Goal: Task Accomplishment & Management: Complete application form

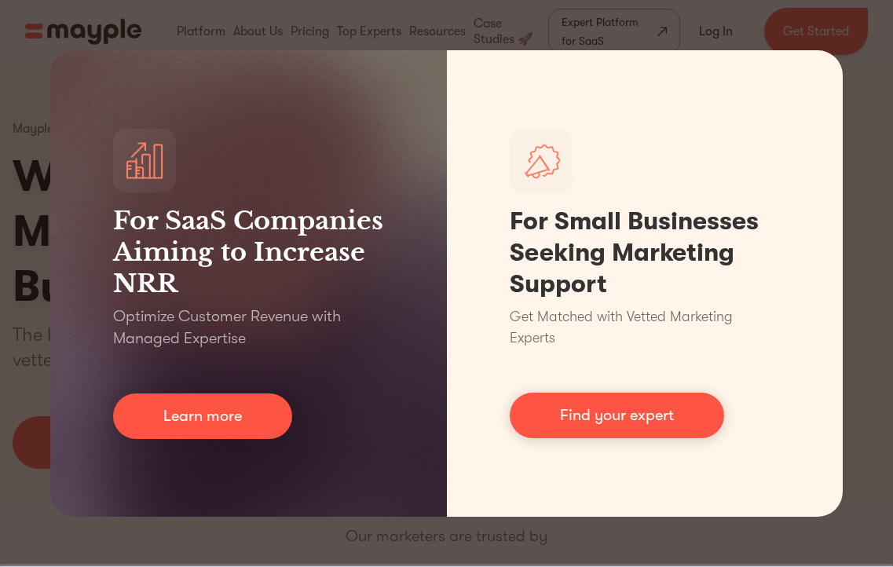
click at [265, 541] on div "For SaaS Companies Aiming to Increase NRR Optimize Customer Revenue with Manage…" at bounding box center [446, 283] width 893 height 567
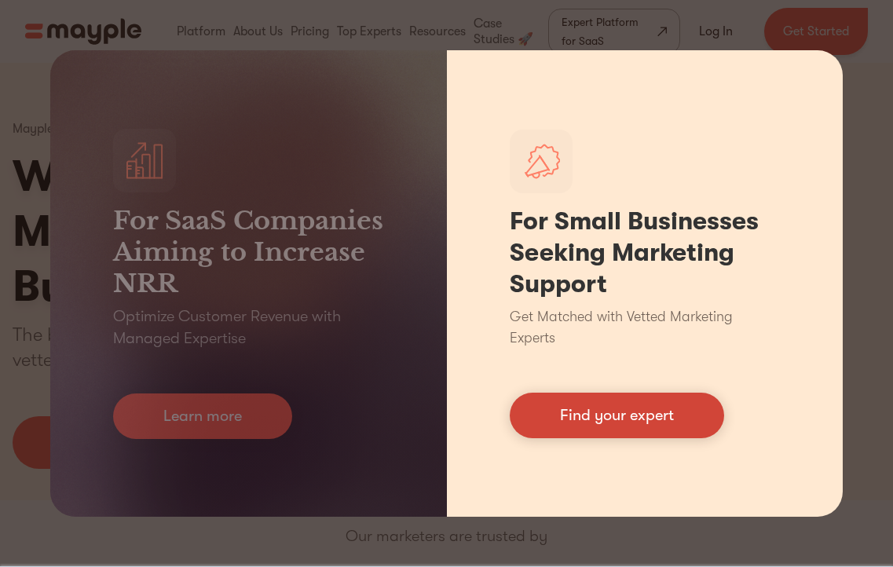
click at [560, 406] on link "Find your expert" at bounding box center [617, 416] width 214 height 46
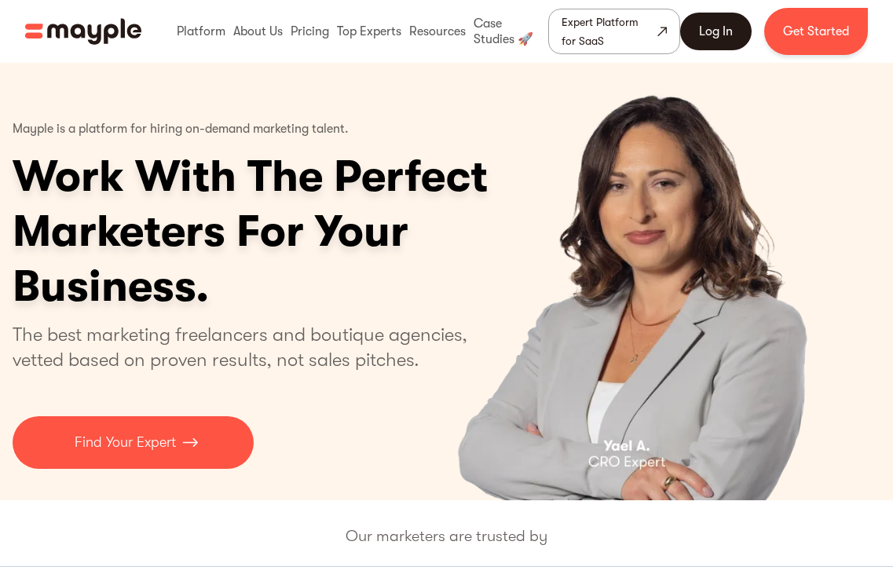
click at [717, 30] on link "Log In" at bounding box center [715, 32] width 71 height 38
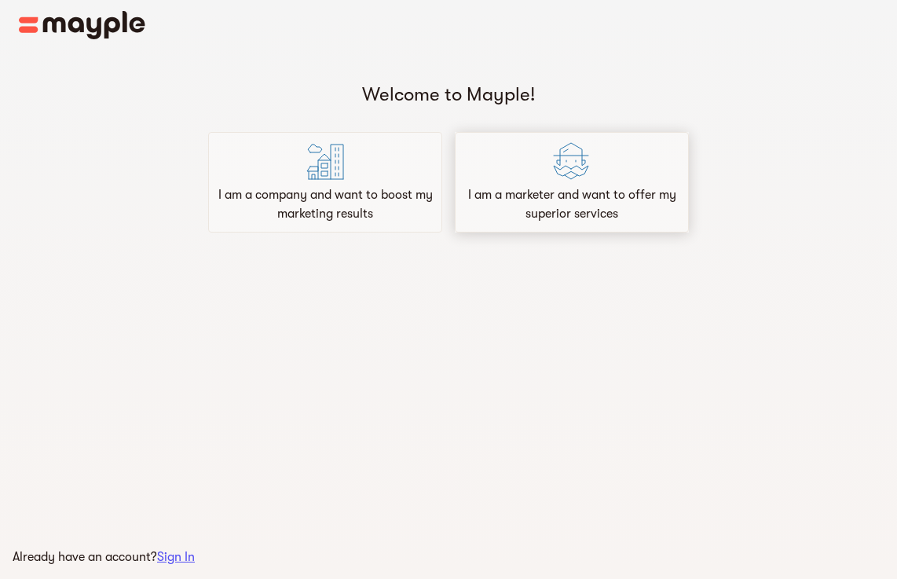
click at [574, 188] on p "I am a marketer and want to offer my superior services" at bounding box center [572, 204] width 220 height 38
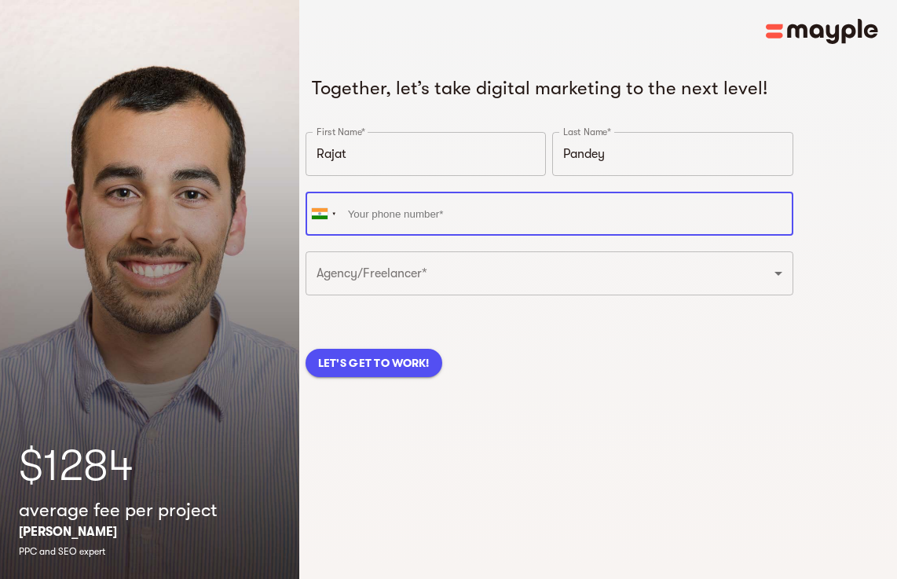
click at [404, 221] on input "tel" at bounding box center [549, 214] width 488 height 44
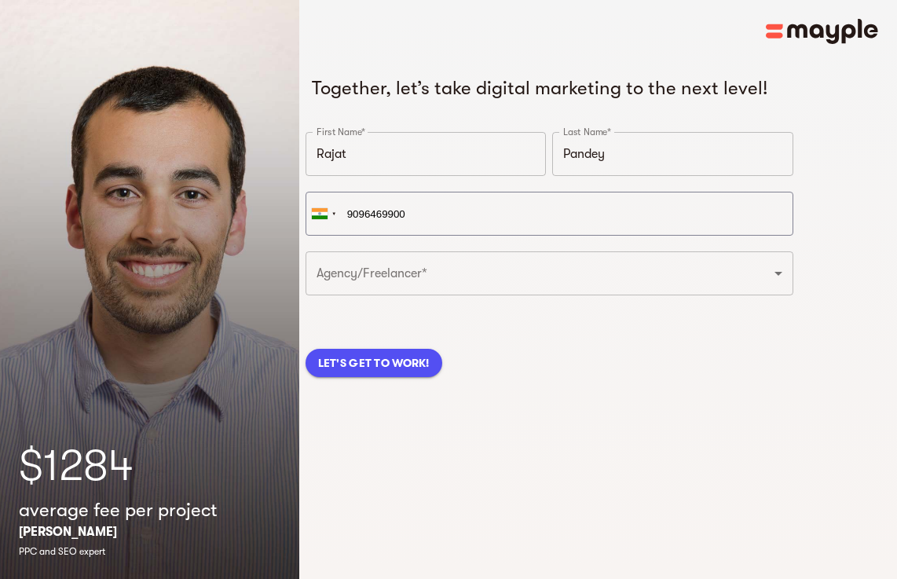
type input "+91 90964 69900"
click at [626, 155] on input "Pandey" at bounding box center [672, 154] width 241 height 44
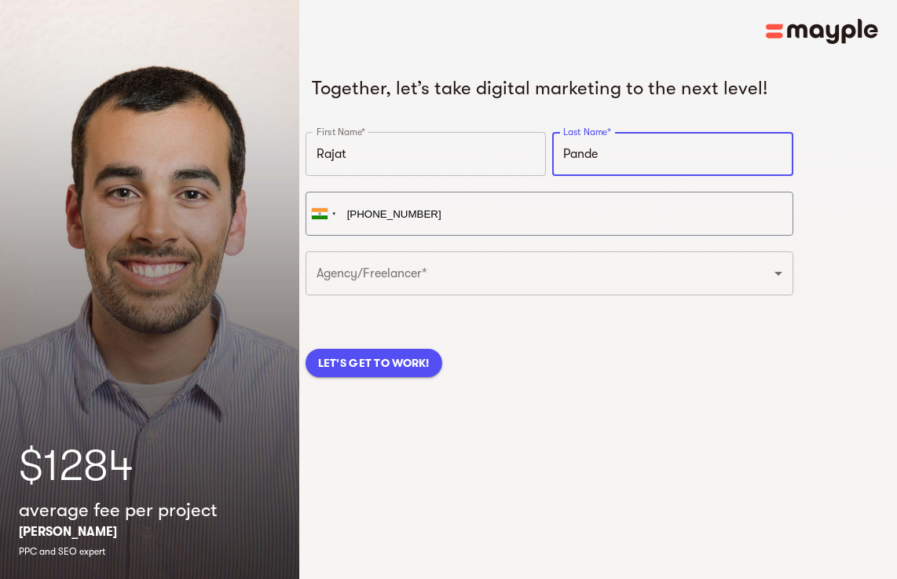
type input "Pande"
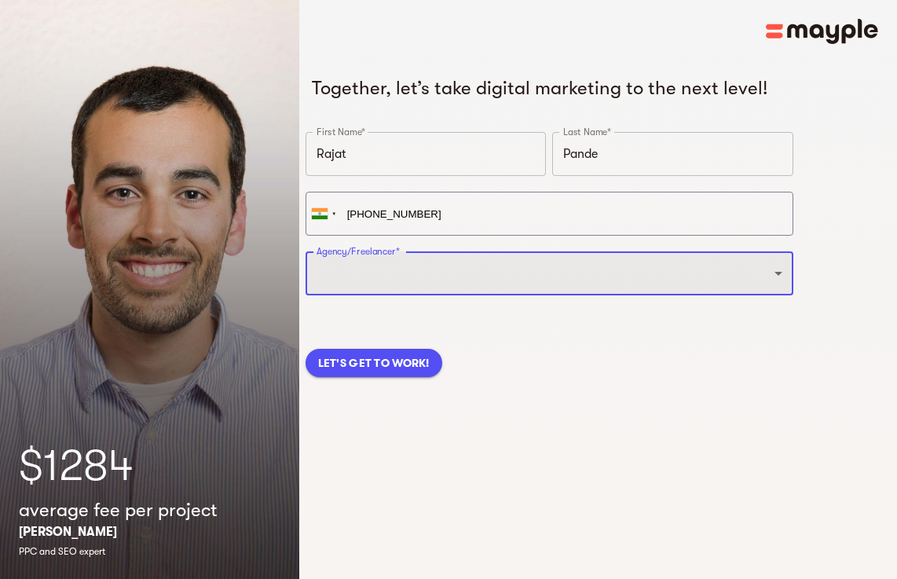
click at [388, 274] on select "Freelancer Digital Agency" at bounding box center [549, 273] width 488 height 44
select select "FREELANCER"
click at [305, 251] on select "Freelancer Digital Agency" at bounding box center [549, 273] width 488 height 44
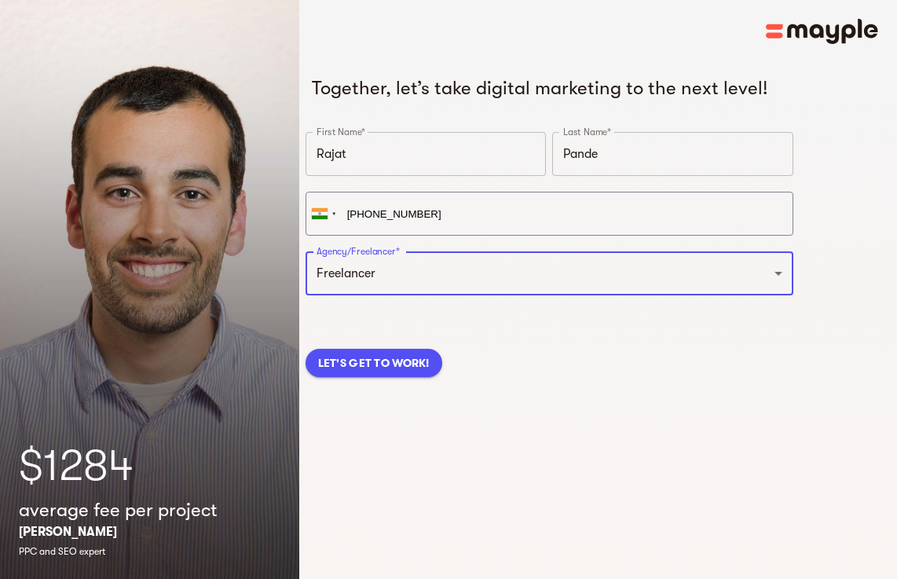
click at [362, 362] on span "LET'S GET TO WORK!" at bounding box center [373, 362] width 111 height 19
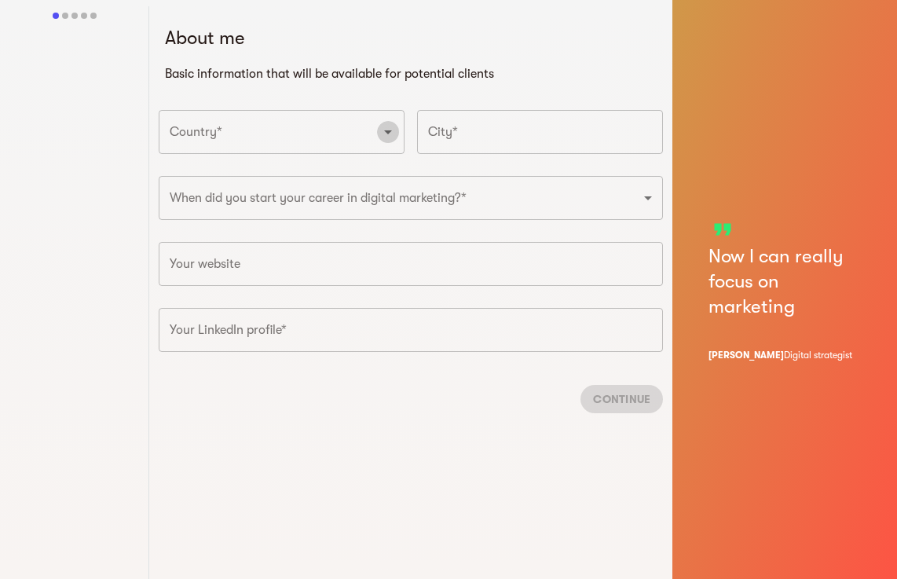
click at [382, 136] on icon "Open" at bounding box center [387, 131] width 19 height 19
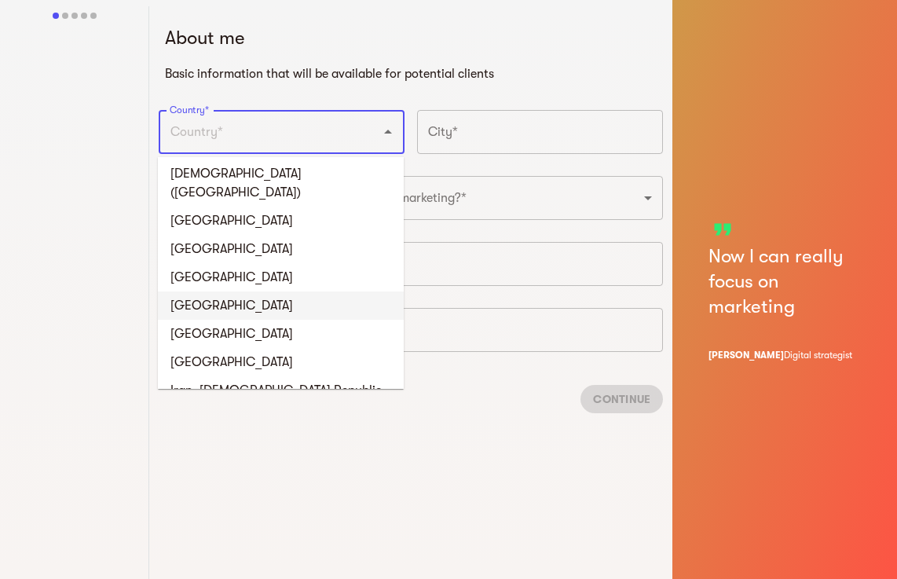
scroll to position [3062, 0]
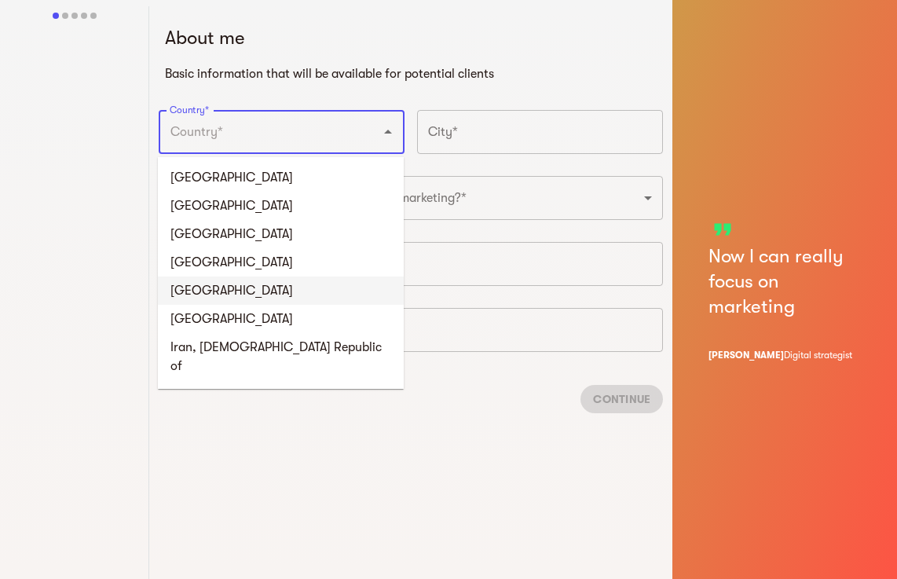
click at [258, 276] on li "India" at bounding box center [281, 290] width 246 height 28
type input "India"
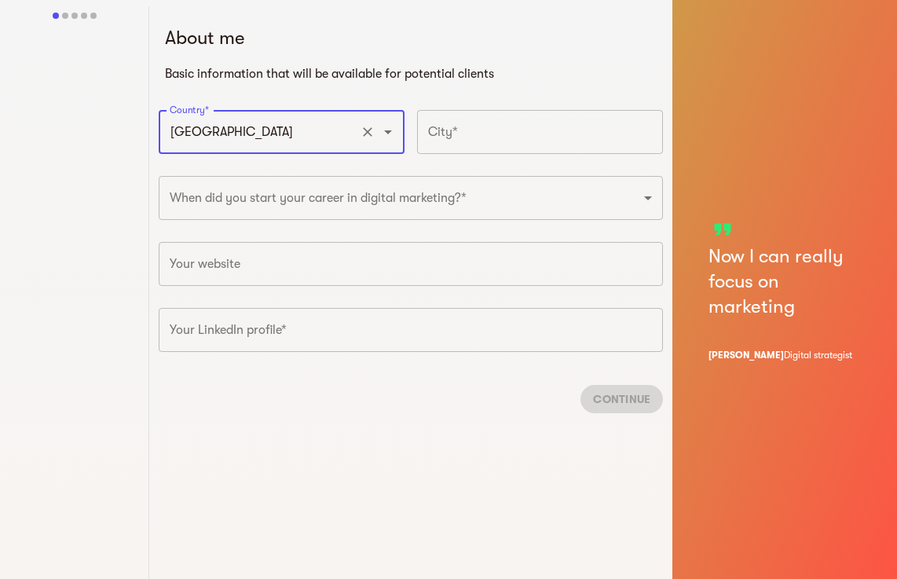
click at [465, 131] on input "text" at bounding box center [540, 132] width 246 height 44
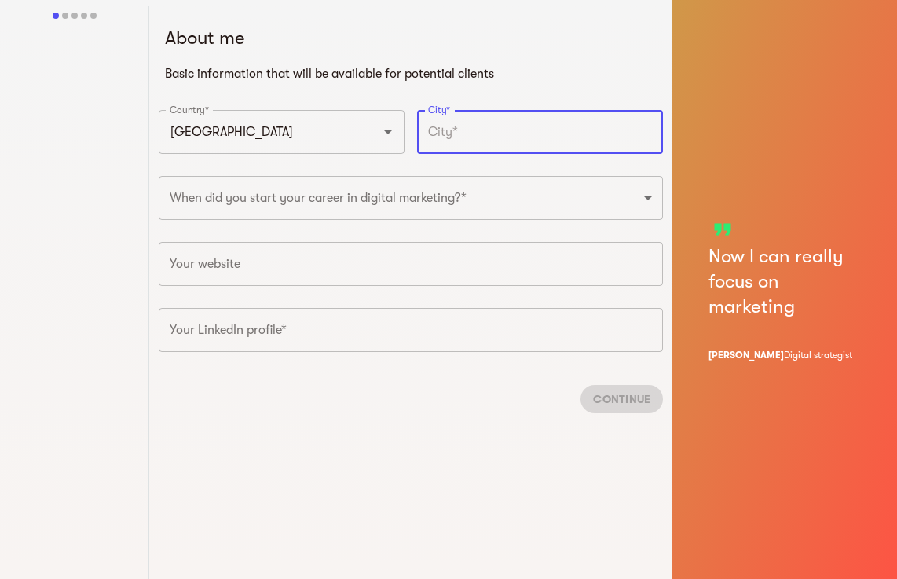
click at [450, 130] on input "text" at bounding box center [540, 132] width 246 height 44
click at [444, 133] on input "naGPUR" at bounding box center [540, 132] width 246 height 44
type input "NAGPUR"
click at [79, 213] on div at bounding box center [74, 295] width 149 height 579
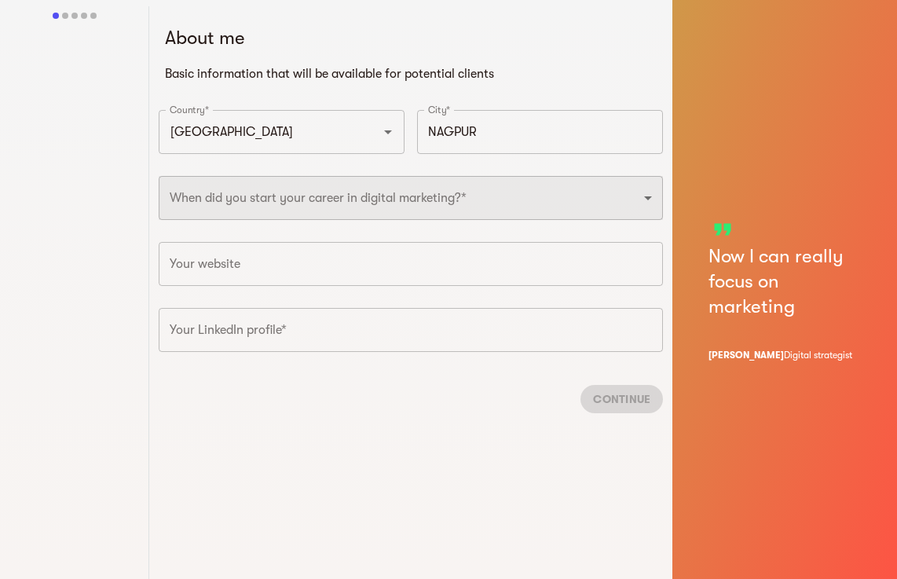
click at [448, 202] on select "2025 2024 2023 2022 2021 2020 2019 2018 2017 2016 2015 2014 2013 2012 2011 2010…" at bounding box center [411, 198] width 504 height 44
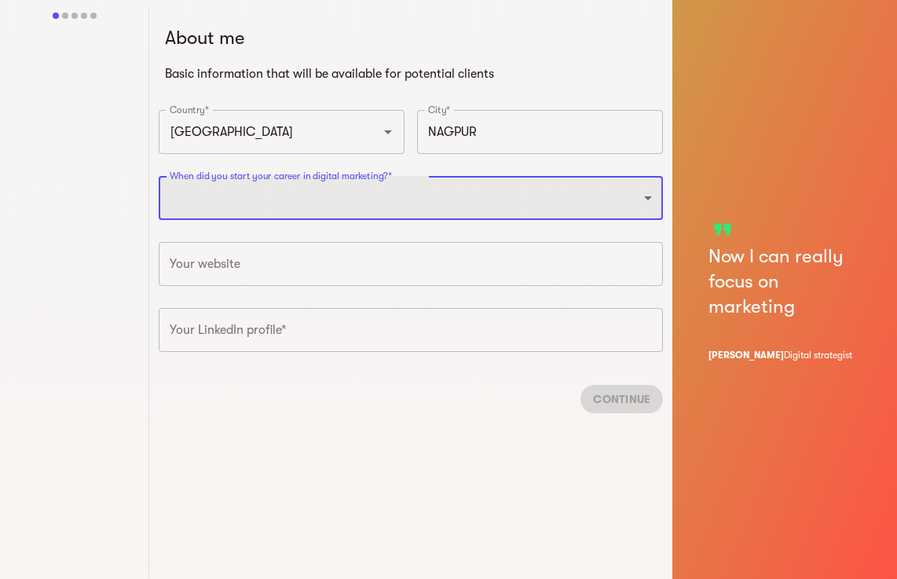
select select "2013"
click at [159, 176] on select "2025 2024 2023 2022 2021 2020 2019 2018 2017 2016 2015 2014 2013 2012 2011 2010…" at bounding box center [411, 198] width 504 height 44
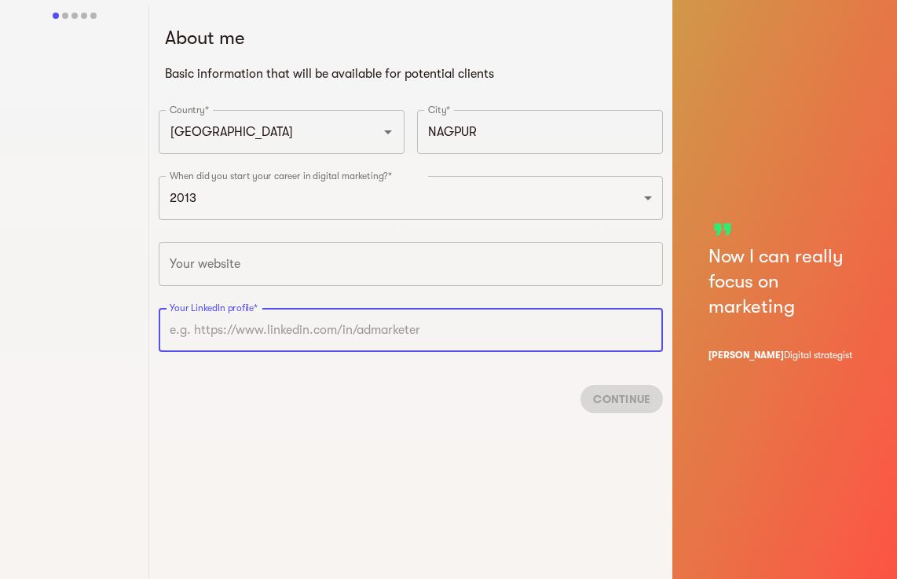
click at [188, 331] on input "text" at bounding box center [411, 330] width 504 height 44
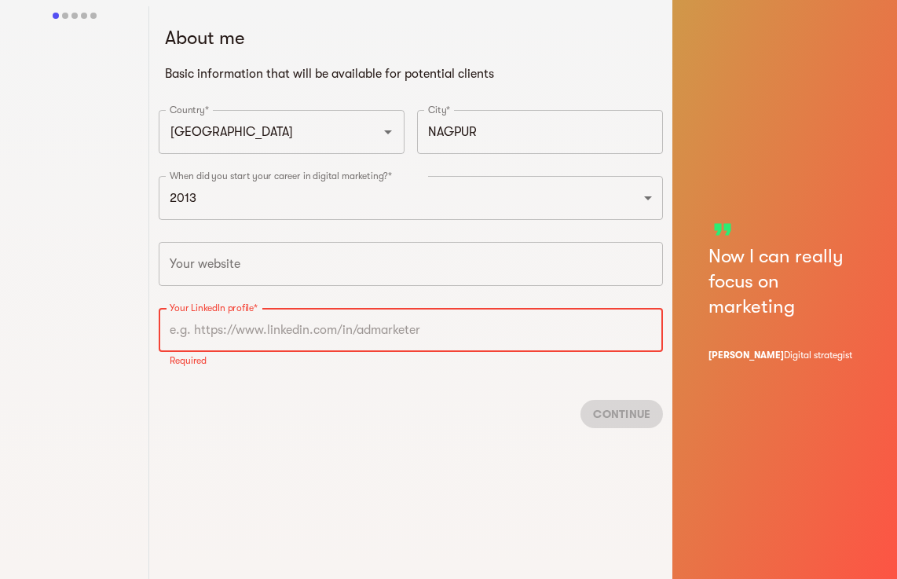
paste input "https://www.linkedin.com/in/rajat-pande-digital-marketer/"
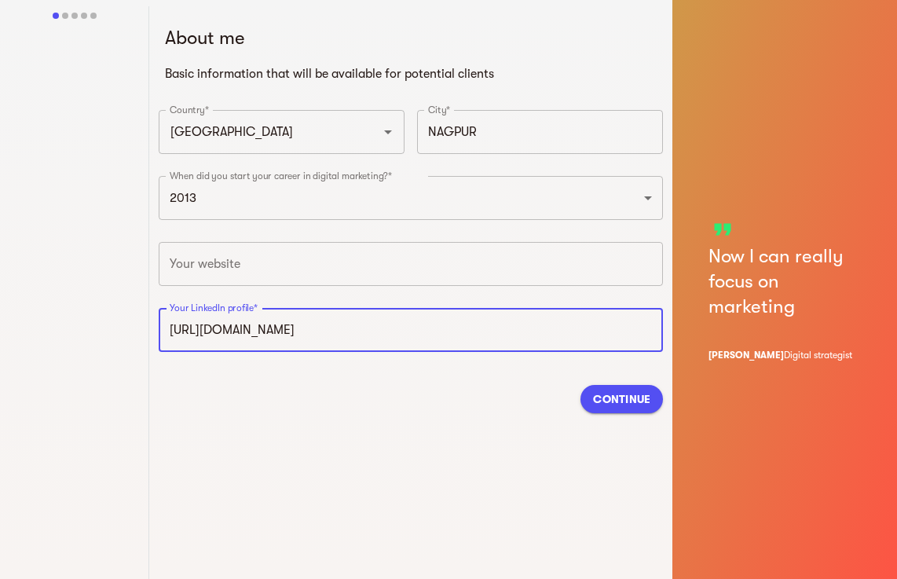
type input "https://www.linkedin.com/in/rajat-pande-digital-marketer"
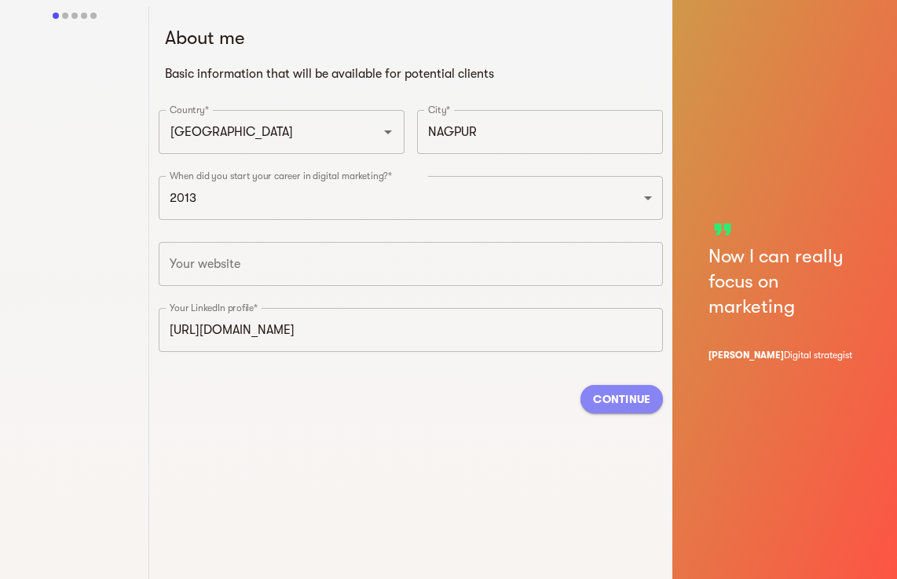
click at [618, 402] on span "Continue" at bounding box center [621, 398] width 57 height 19
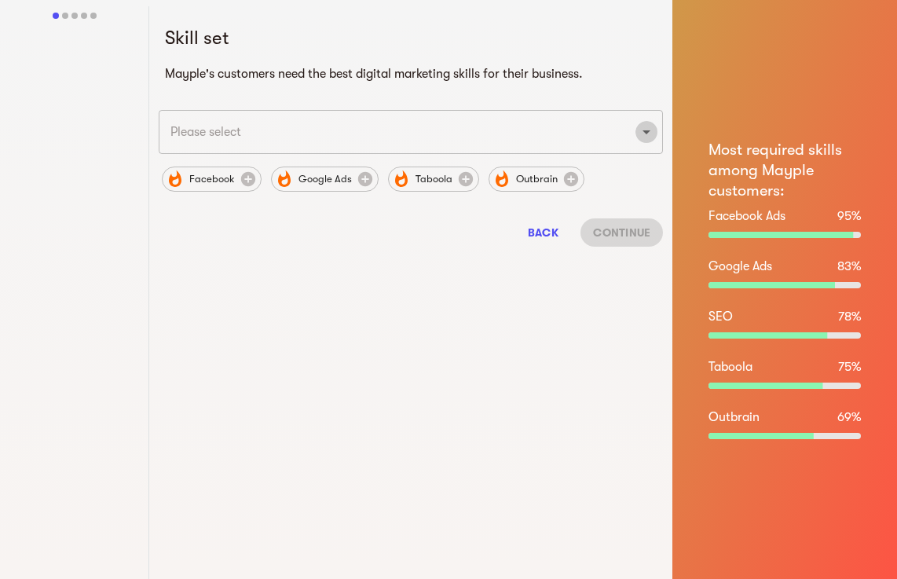
click at [648, 132] on icon "Open" at bounding box center [646, 132] width 8 height 4
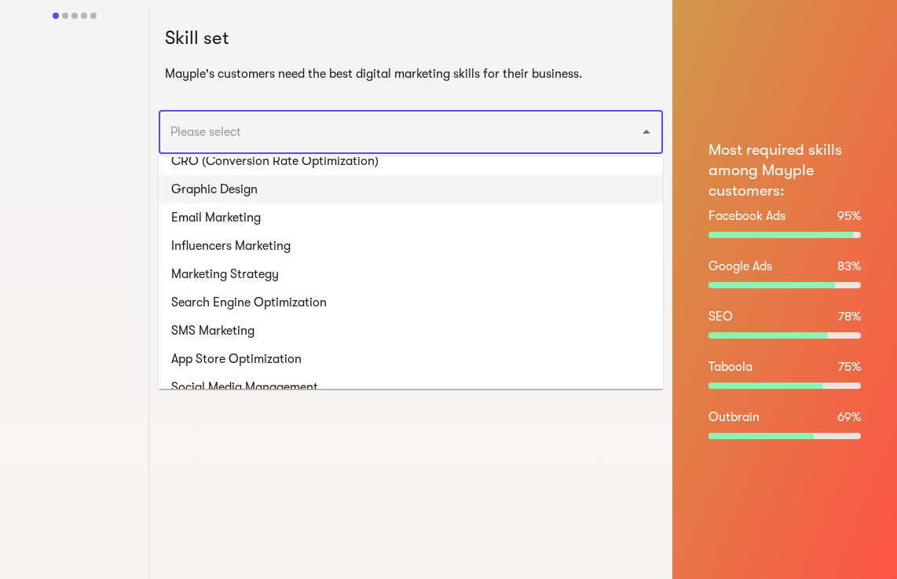
scroll to position [1021, 0]
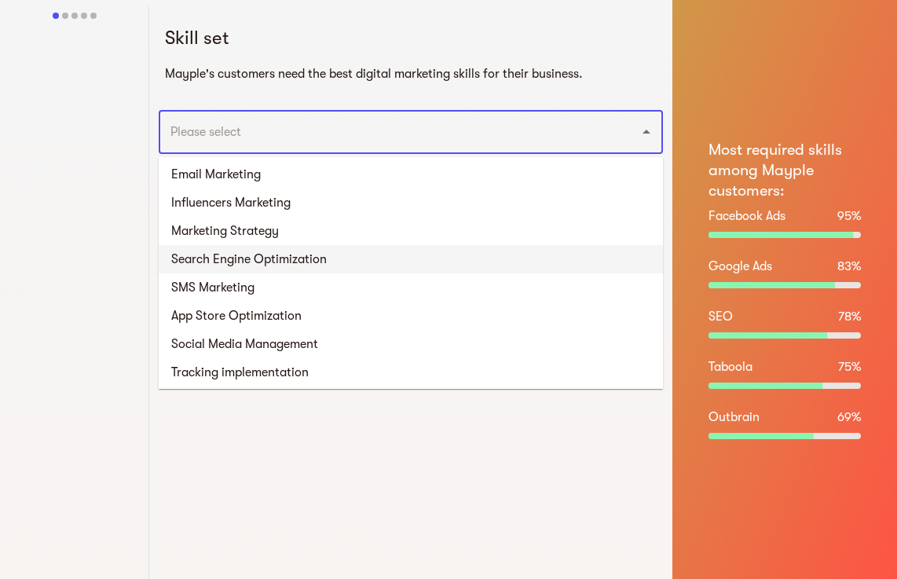
click at [307, 264] on li "Search Engine Optimization" at bounding box center [411, 259] width 504 height 28
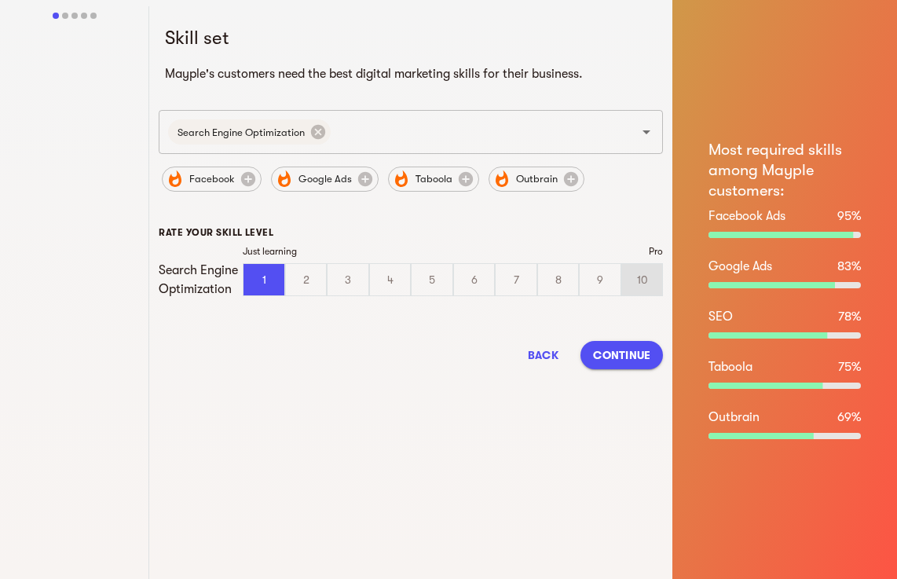
click at [645, 280] on div "10" at bounding box center [642, 279] width 41 height 31
click at [0, 0] on input "10" at bounding box center [0, 0] width 0 height 0
click at [557, 275] on div "8" at bounding box center [558, 279] width 41 height 31
click at [0, 0] on input "8" at bounding box center [0, 0] width 0 height 0
click at [532, 275] on div "7" at bounding box center [515, 279] width 41 height 31
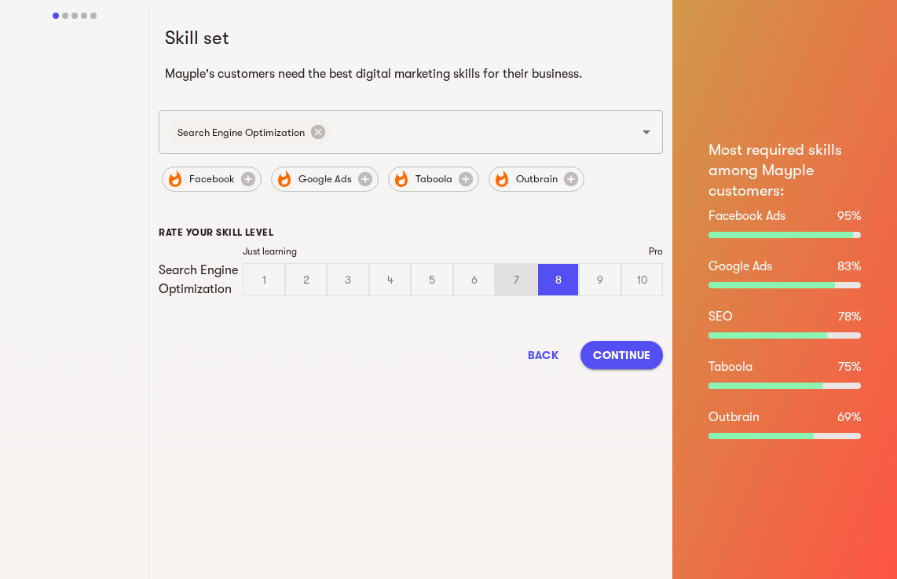
click at [0, 0] on input "7" at bounding box center [0, 0] width 0 height 0
click at [610, 275] on div "9" at bounding box center [599, 279] width 41 height 31
click at [0, 0] on input "9" at bounding box center [0, 0] width 0 height 0
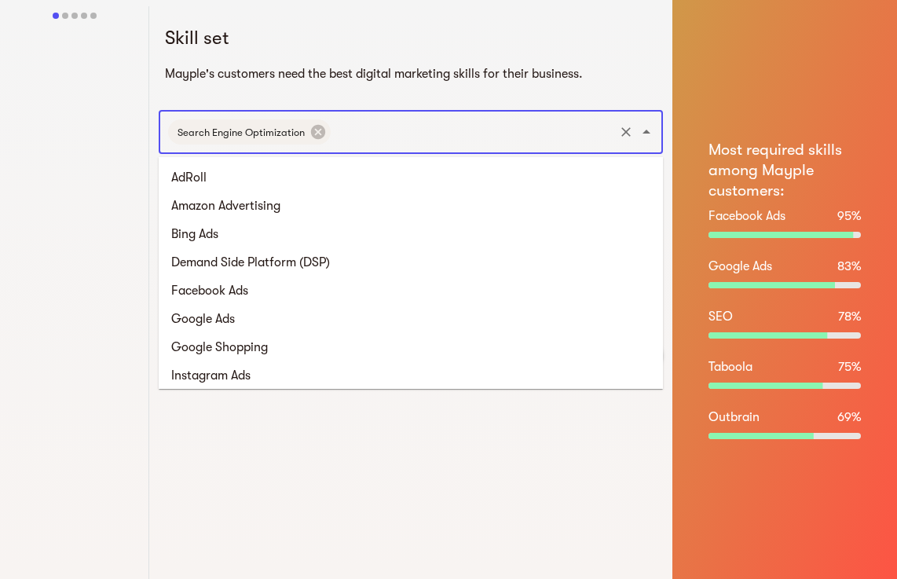
click at [426, 137] on input "text" at bounding box center [472, 132] width 279 height 30
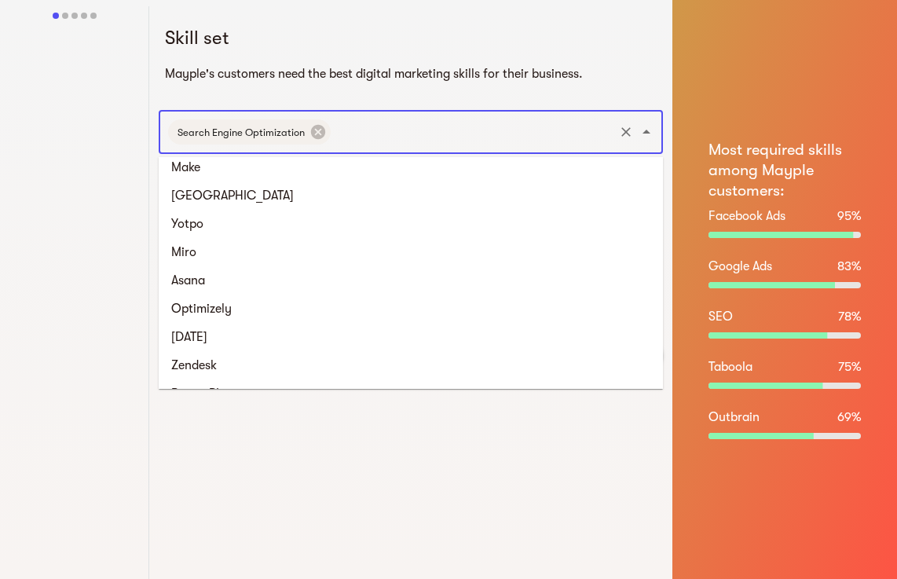
scroll to position [2316, 0]
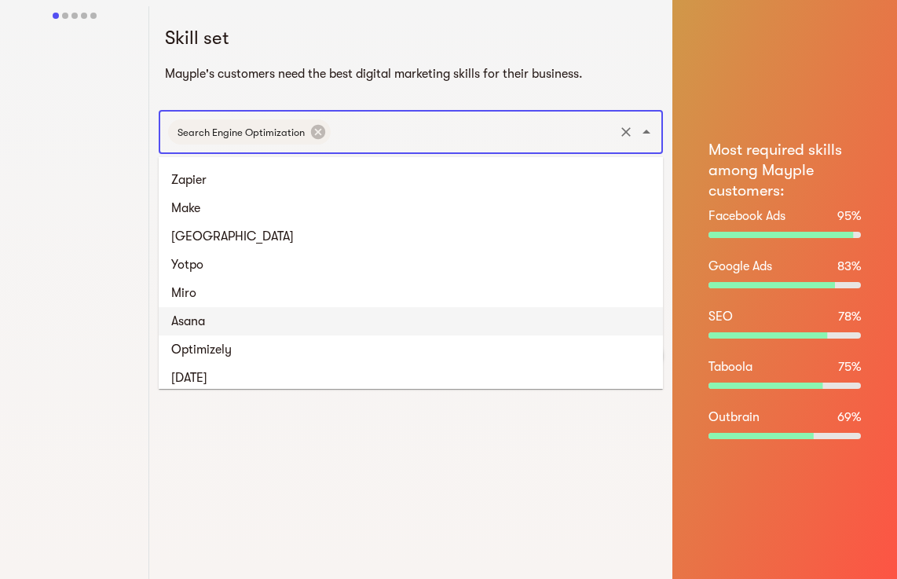
click at [219, 326] on li "Asana" at bounding box center [411, 321] width 504 height 28
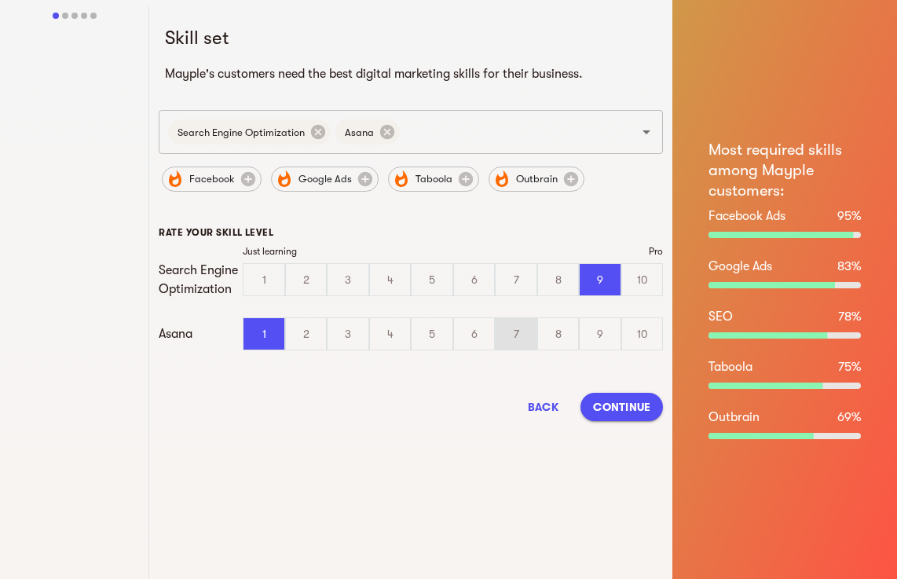
click at [522, 333] on div "7" at bounding box center [515, 333] width 41 height 31
click at [0, 0] on input "7" at bounding box center [0, 0] width 0 height 0
click at [647, 137] on icon "Open" at bounding box center [646, 131] width 19 height 19
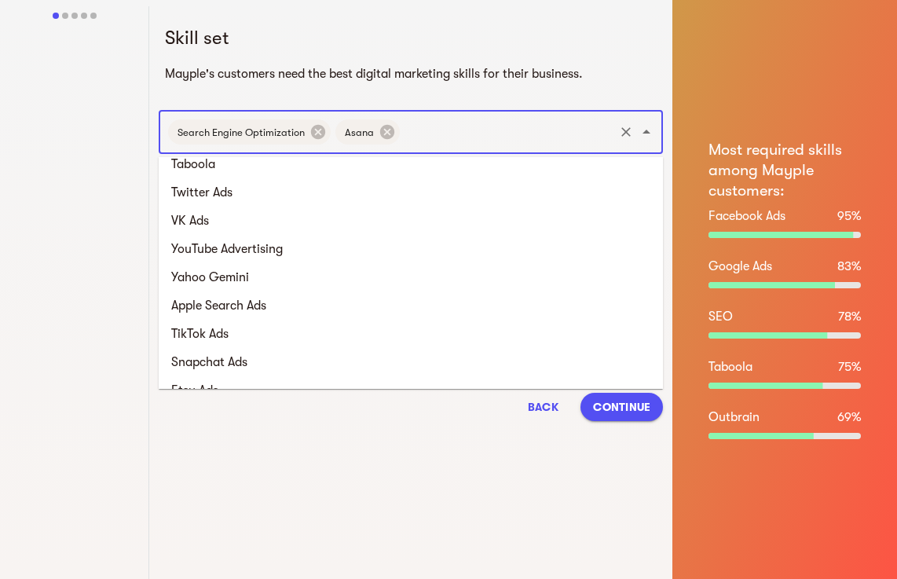
scroll to position [0, 0]
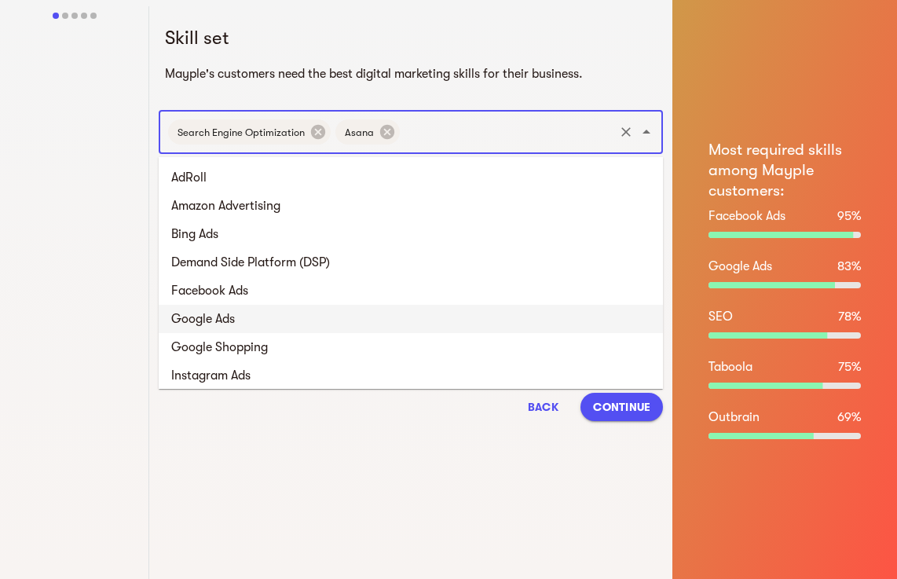
click at [235, 319] on li "Google Ads" at bounding box center [411, 319] width 504 height 28
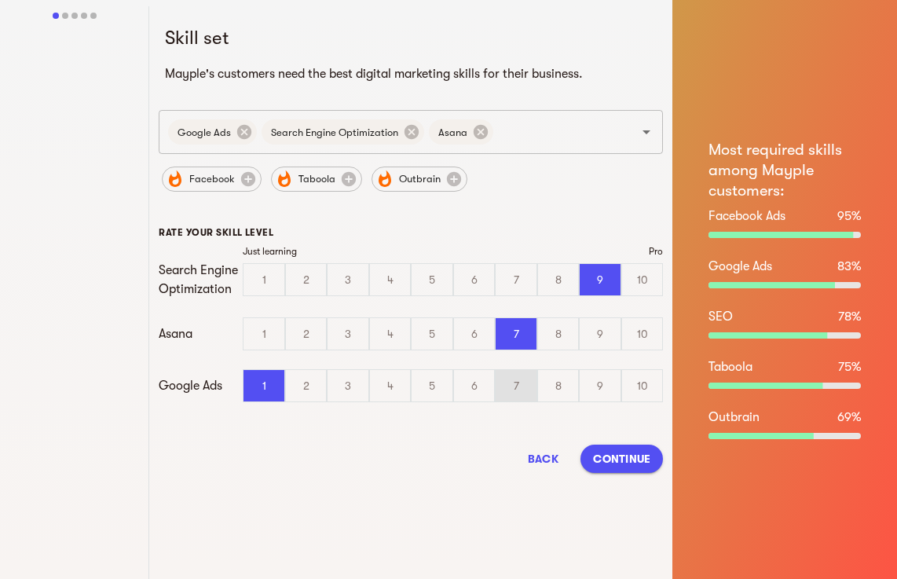
click at [522, 391] on div "7" at bounding box center [515, 385] width 41 height 31
click at [0, 0] on input "7" at bounding box center [0, 0] width 0 height 0
click at [645, 131] on icon "Open" at bounding box center [646, 132] width 8 height 4
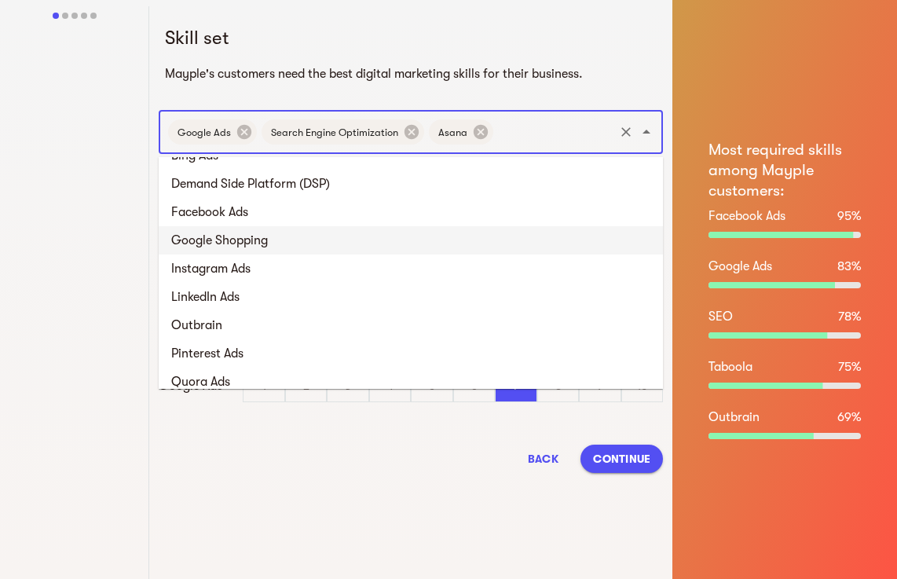
scroll to position [157, 0]
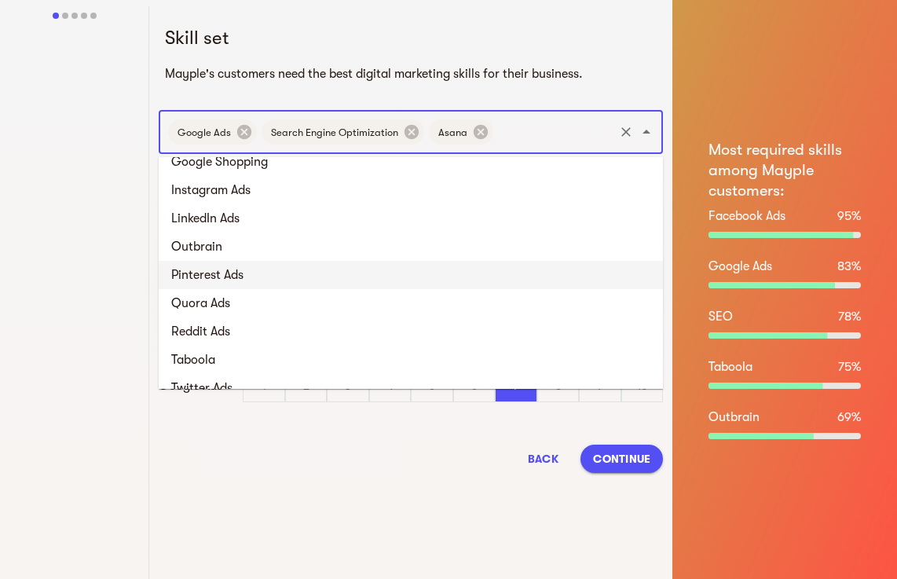
click at [309, 273] on li "Pinterest Ads" at bounding box center [411, 275] width 504 height 28
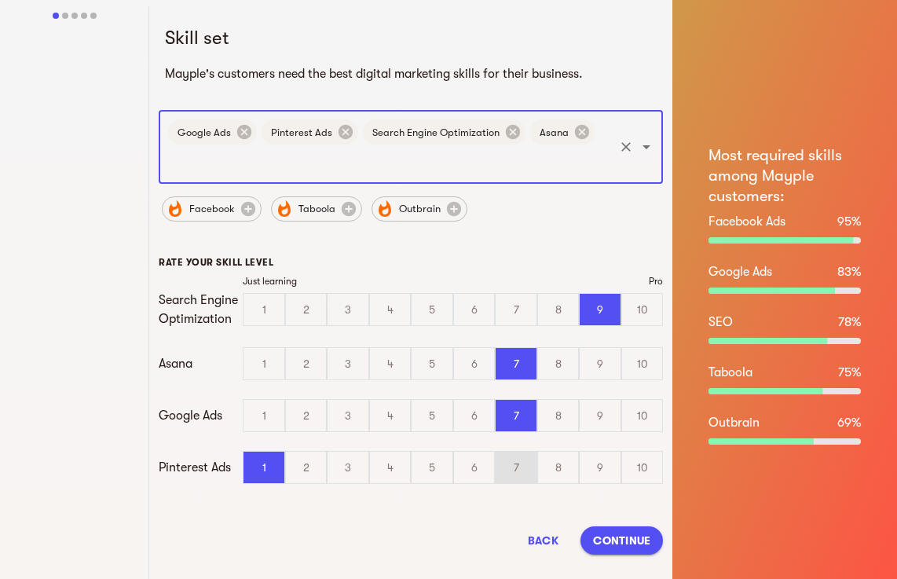
click at [528, 470] on div "7" at bounding box center [515, 466] width 41 height 31
click at [0, 0] on input "7" at bounding box center [0, 0] width 0 height 0
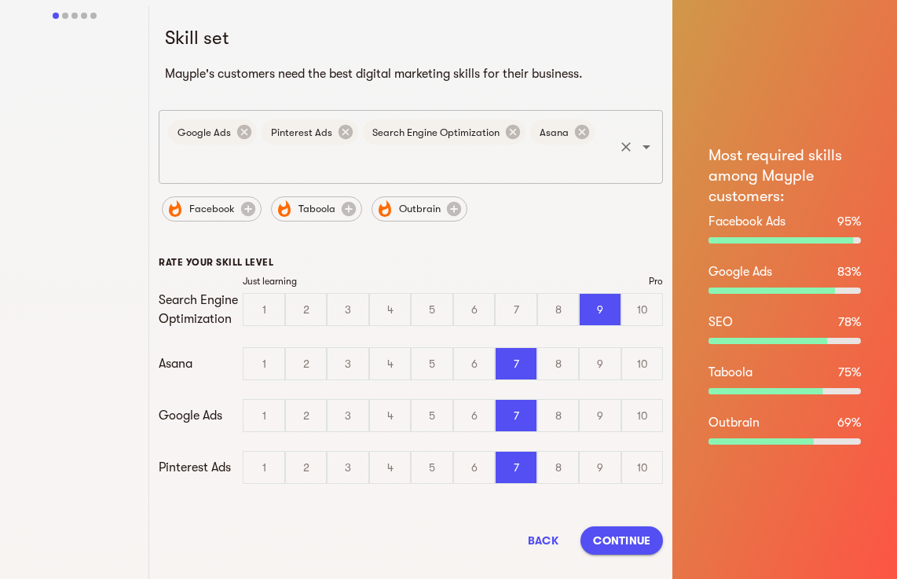
click at [643, 148] on icon "Open" at bounding box center [646, 146] width 19 height 19
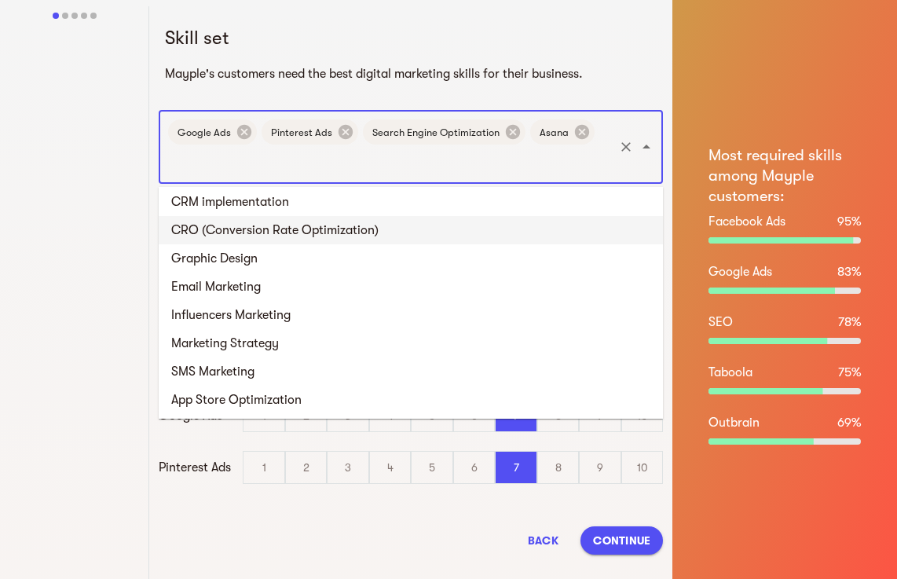
scroll to position [924, 0]
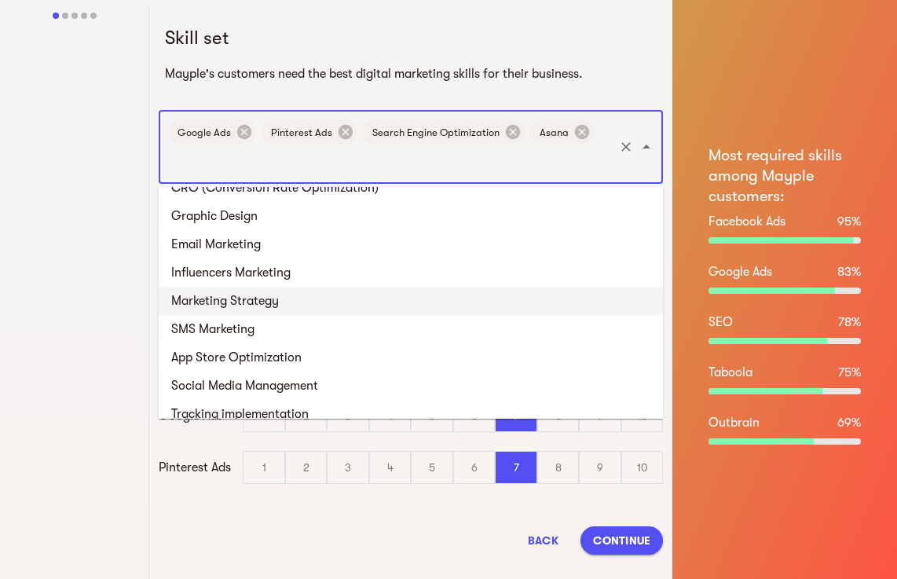
click at [225, 294] on li "Marketing Strategy" at bounding box center [411, 301] width 504 height 28
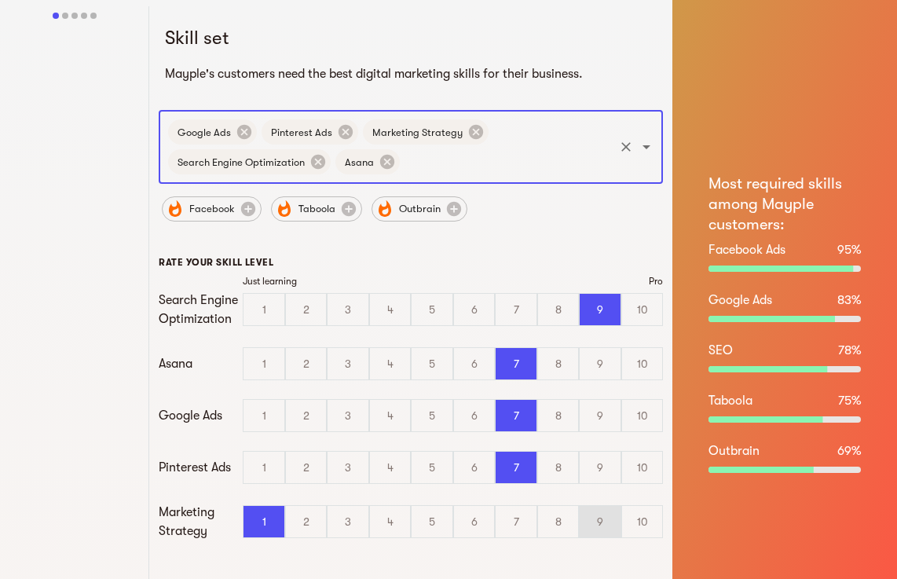
click at [591, 517] on div "9" at bounding box center [599, 521] width 41 height 31
click at [0, 0] on input "9" at bounding box center [0, 0] width 0 height 0
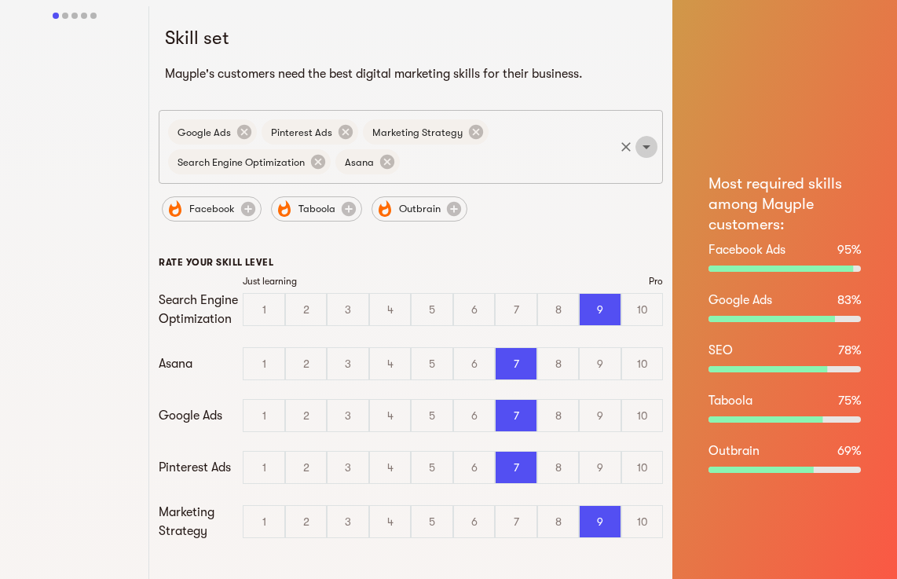
click at [652, 150] on icon "Open" at bounding box center [646, 146] width 19 height 19
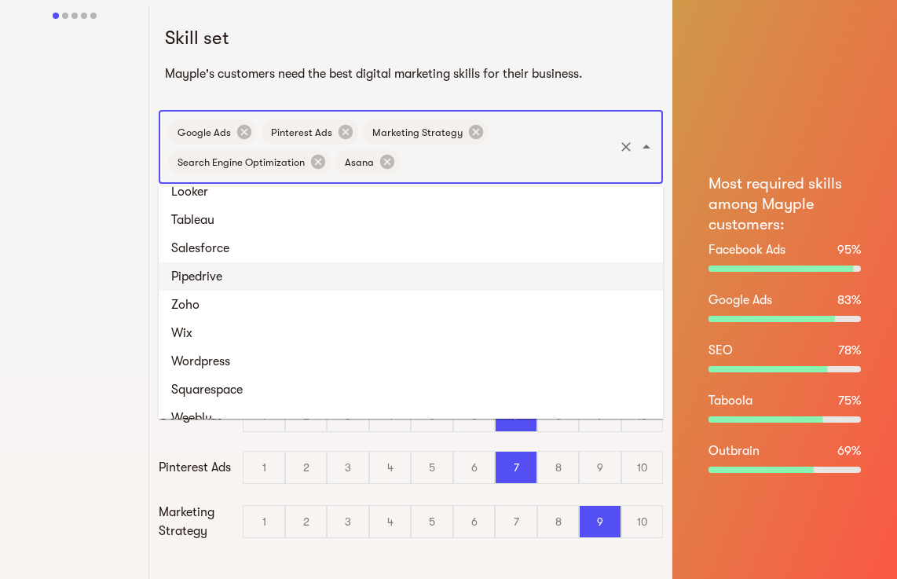
scroll to position [1923, 0]
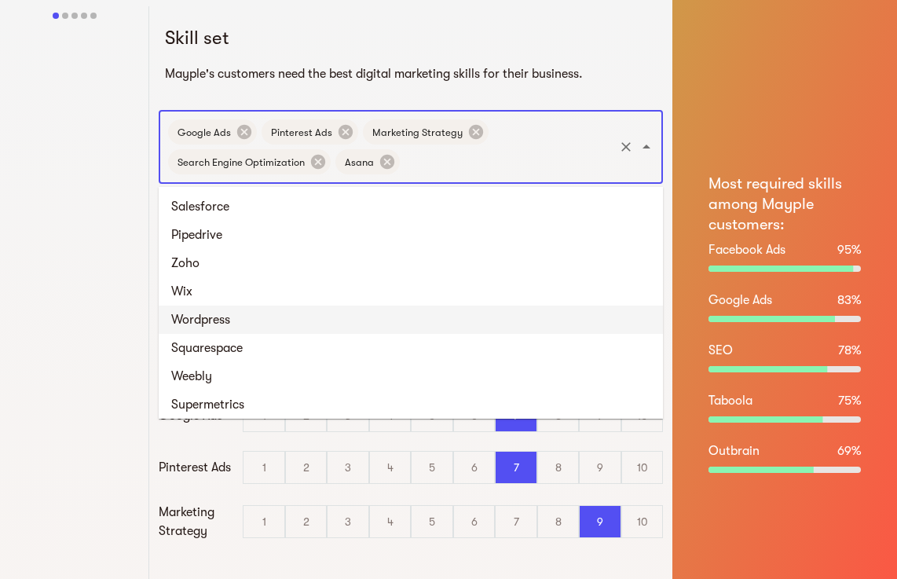
click at [283, 320] on li "Wordpress" at bounding box center [411, 319] width 504 height 28
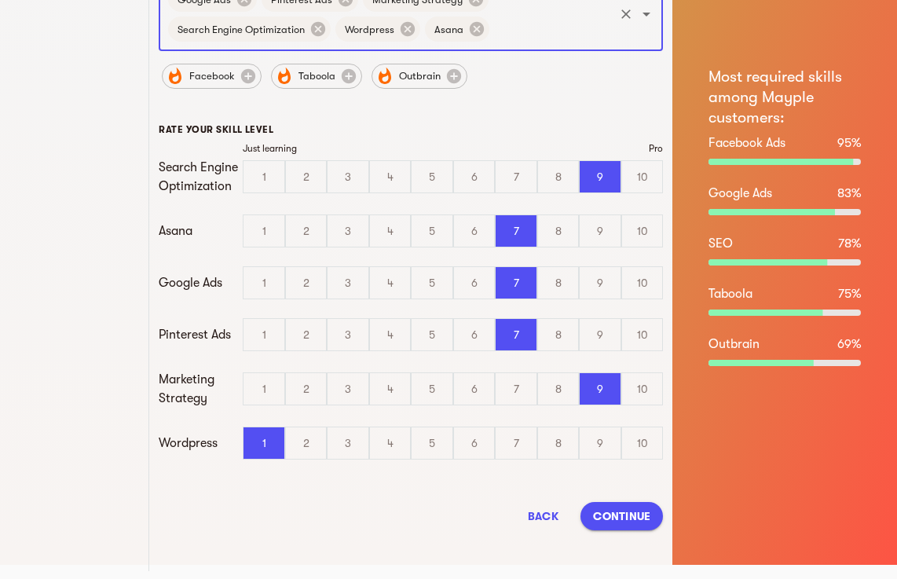
scroll to position [137, 0]
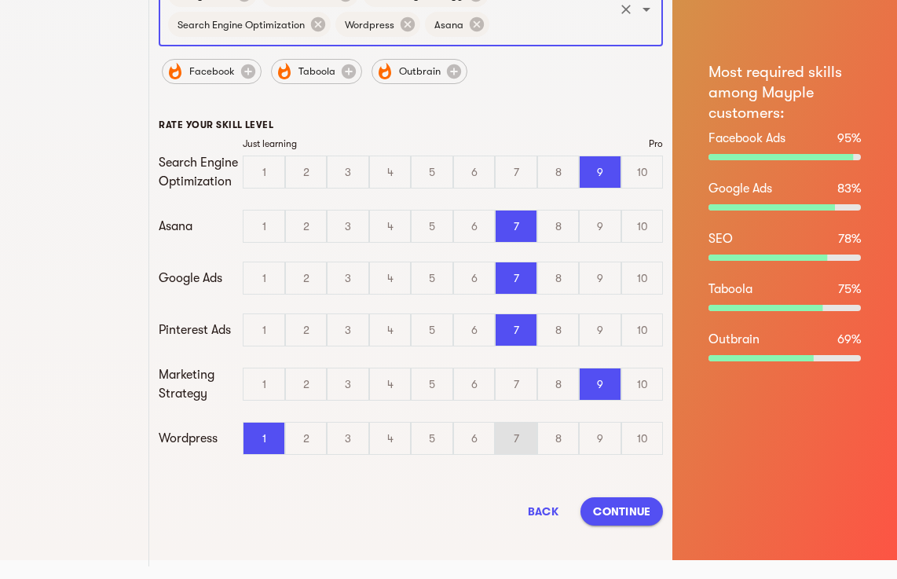
click at [525, 430] on div "7" at bounding box center [515, 437] width 41 height 31
click at [0, 0] on input "7" at bounding box center [0, 0] width 0 height 0
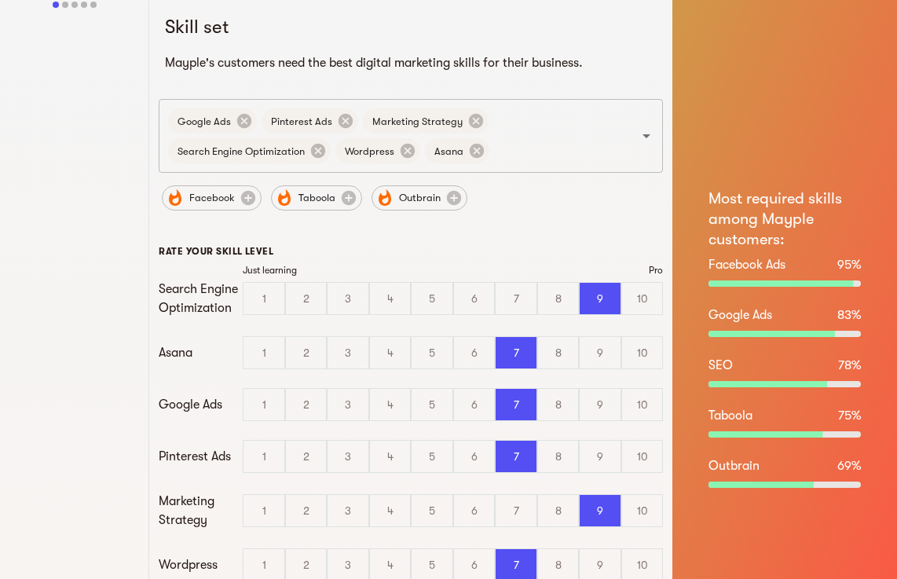
scroll to position [0, 0]
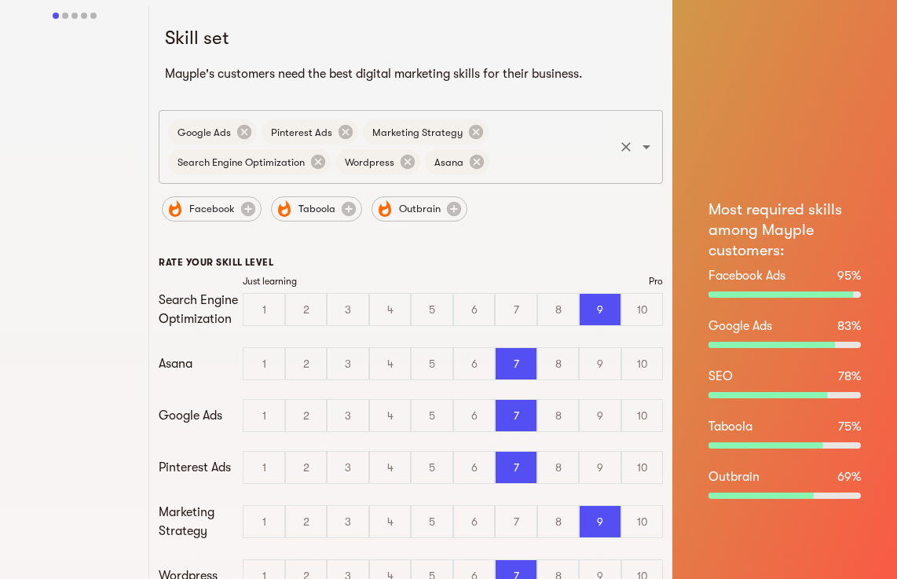
click at [645, 149] on icon "Open" at bounding box center [646, 146] width 19 height 19
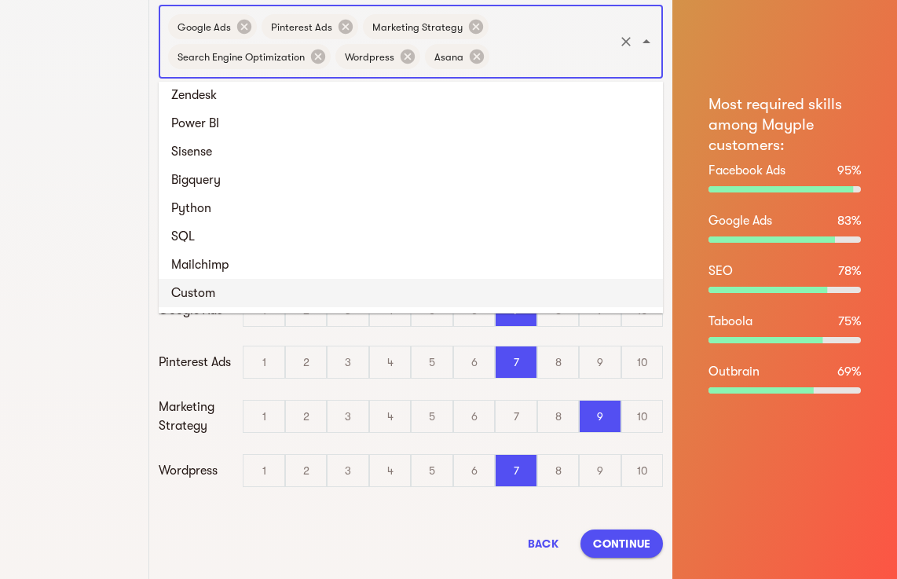
scroll to position [137, 0]
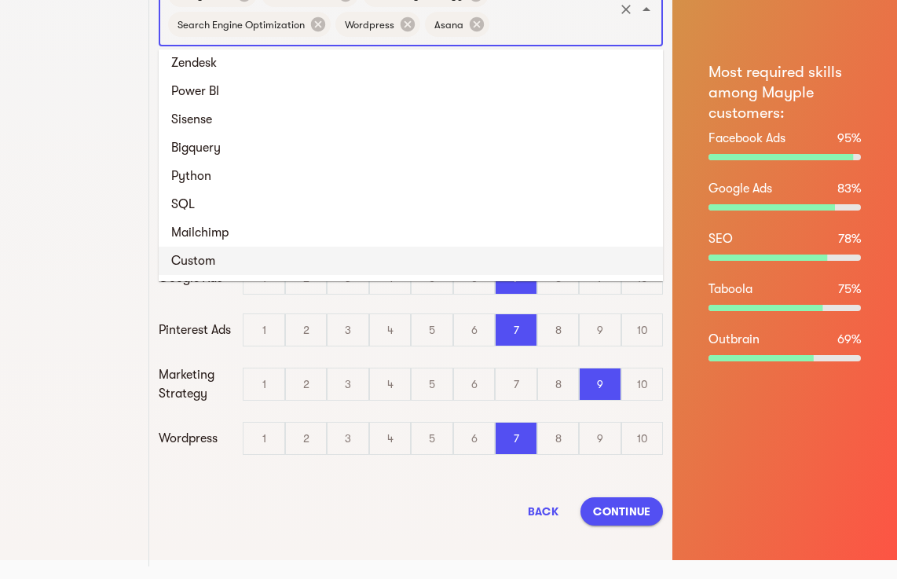
click at [629, 506] on span "Continue" at bounding box center [621, 511] width 57 height 19
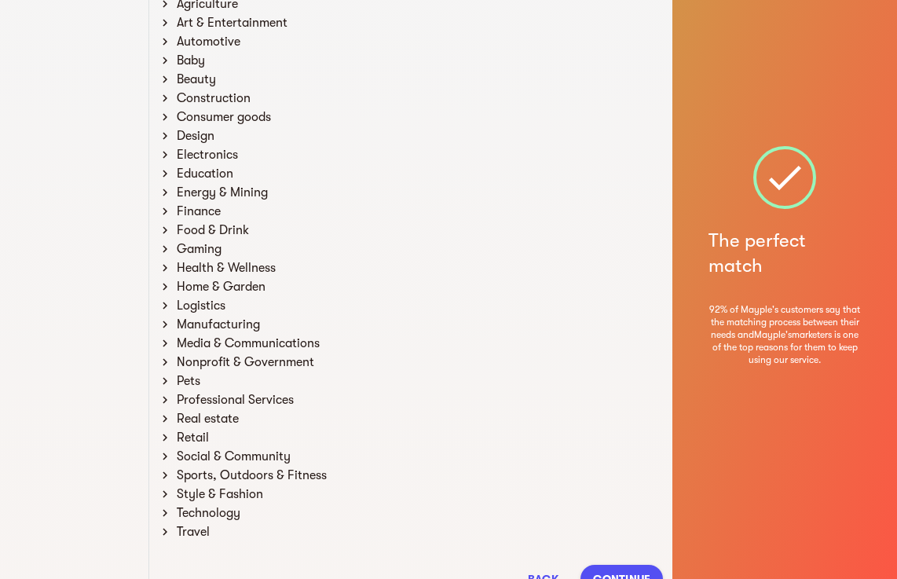
scroll to position [157, 0]
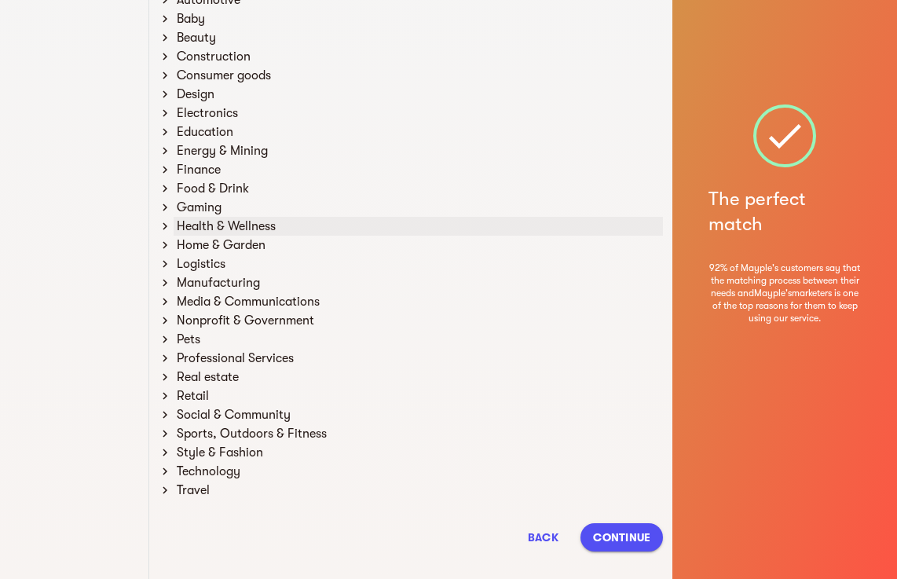
click at [222, 232] on div "Health & Wellness" at bounding box center [418, 226] width 489 height 19
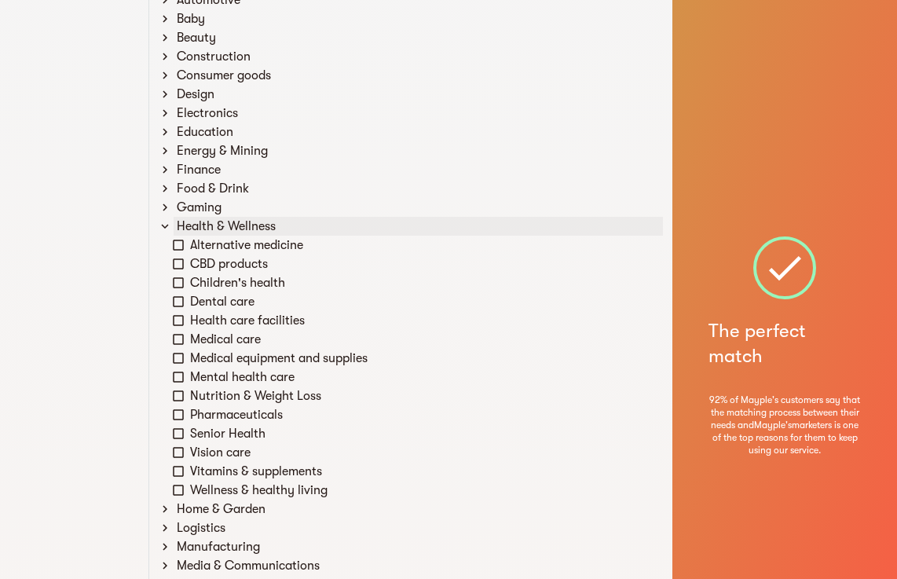
click at [222, 232] on div "Health & Wellness" at bounding box center [418, 226] width 489 height 19
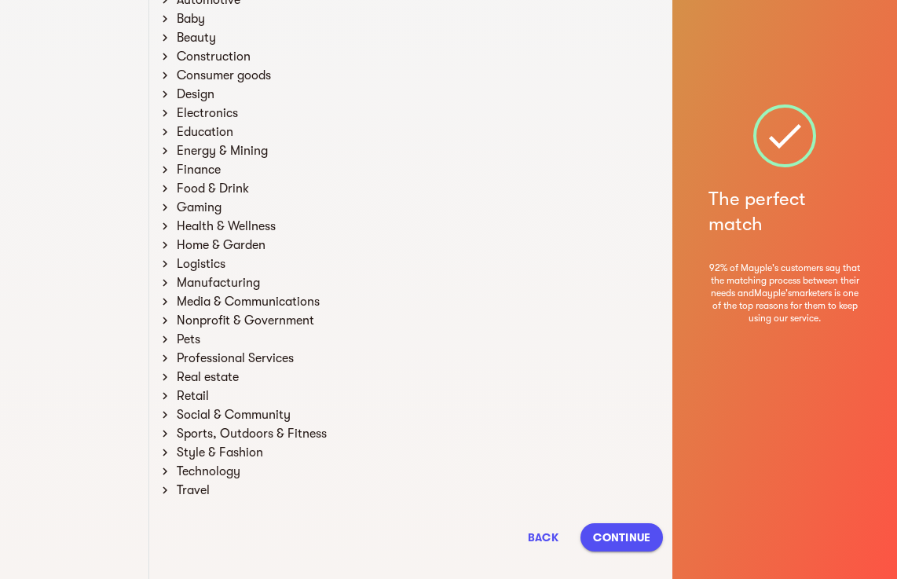
scroll to position [79, 0]
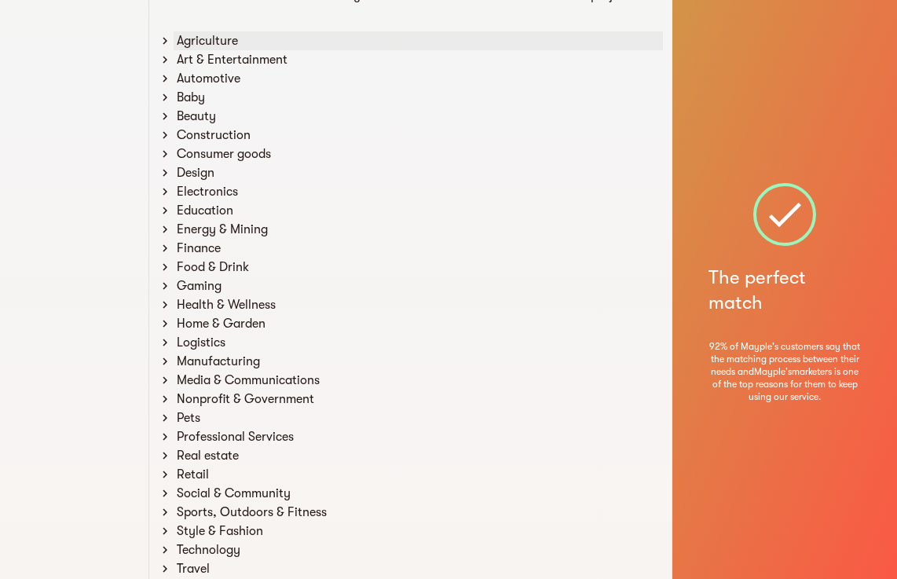
click at [209, 42] on div "Agriculture" at bounding box center [418, 40] width 489 height 19
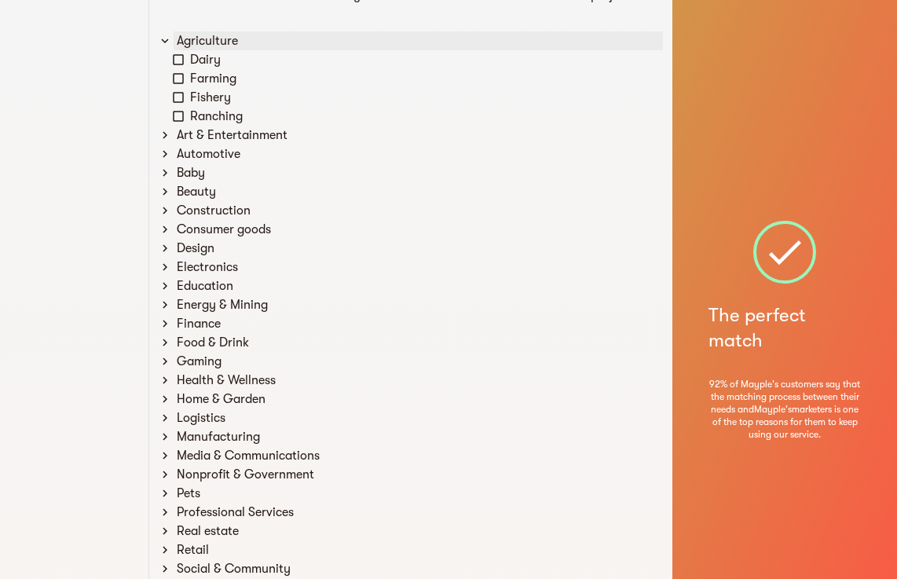
click at [209, 42] on div "Agriculture" at bounding box center [418, 40] width 489 height 19
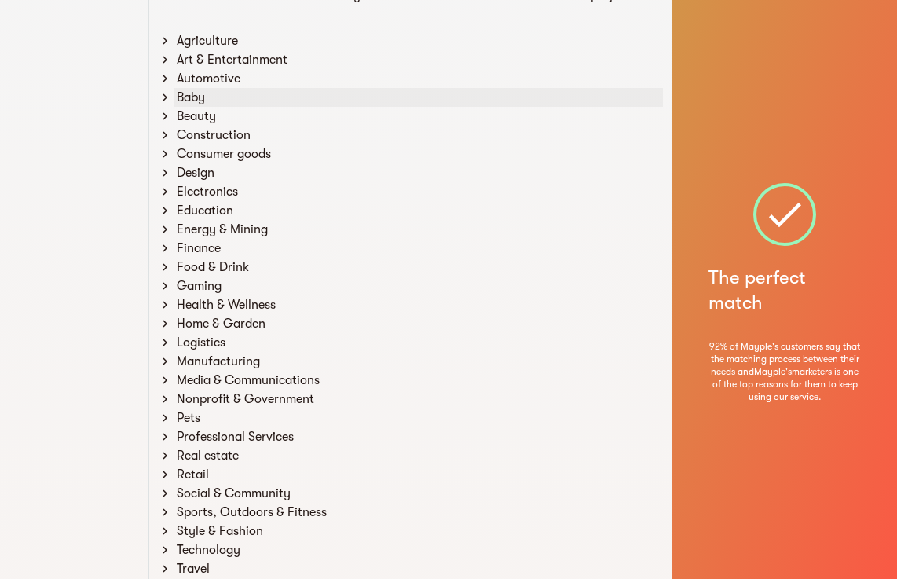
click at [261, 93] on div "Baby" at bounding box center [418, 97] width 489 height 19
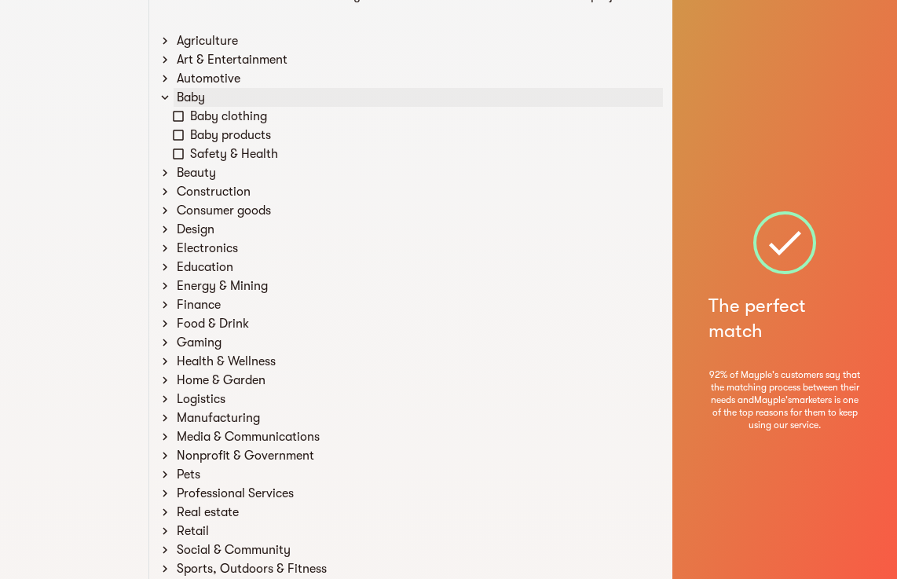
click at [261, 93] on div "Baby" at bounding box center [418, 97] width 489 height 19
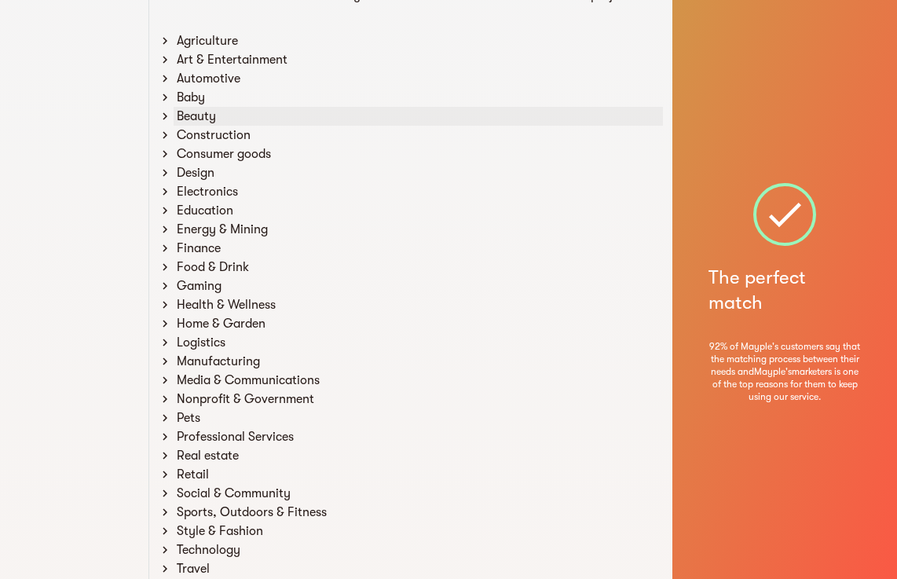
click at [245, 119] on div "Beauty" at bounding box center [418, 116] width 489 height 19
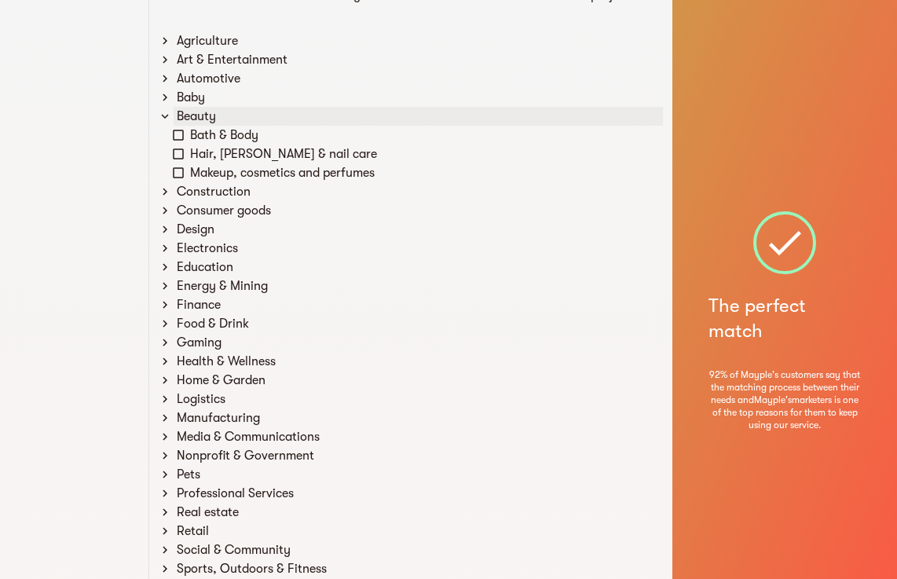
click at [245, 119] on div "Beauty" at bounding box center [418, 116] width 489 height 19
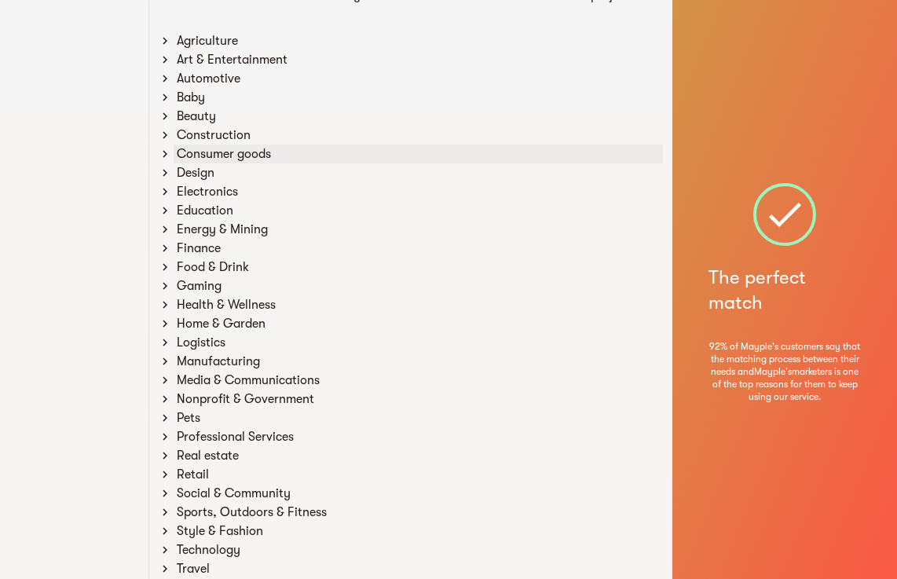
click at [241, 152] on div "Consumer goods" at bounding box center [418, 153] width 489 height 19
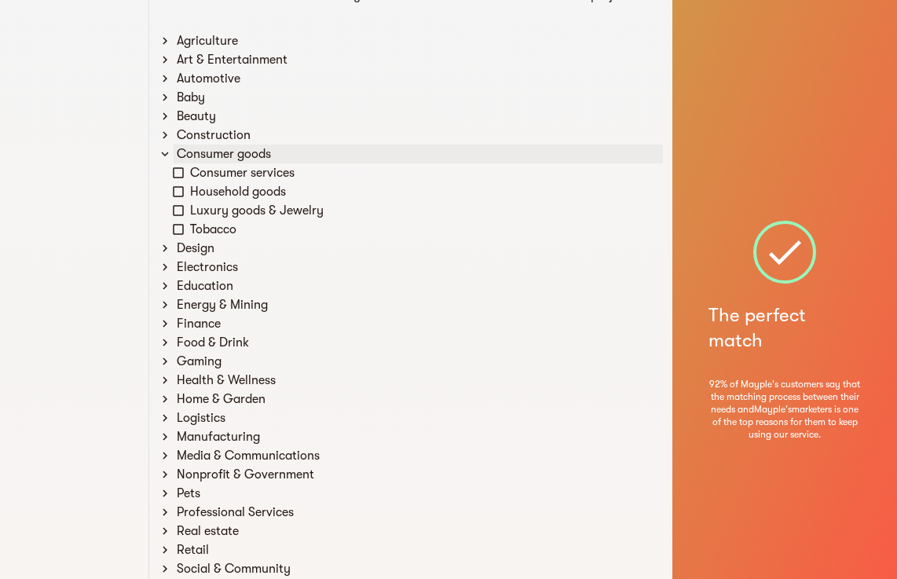
click at [241, 152] on div "Consumer goods" at bounding box center [418, 153] width 489 height 19
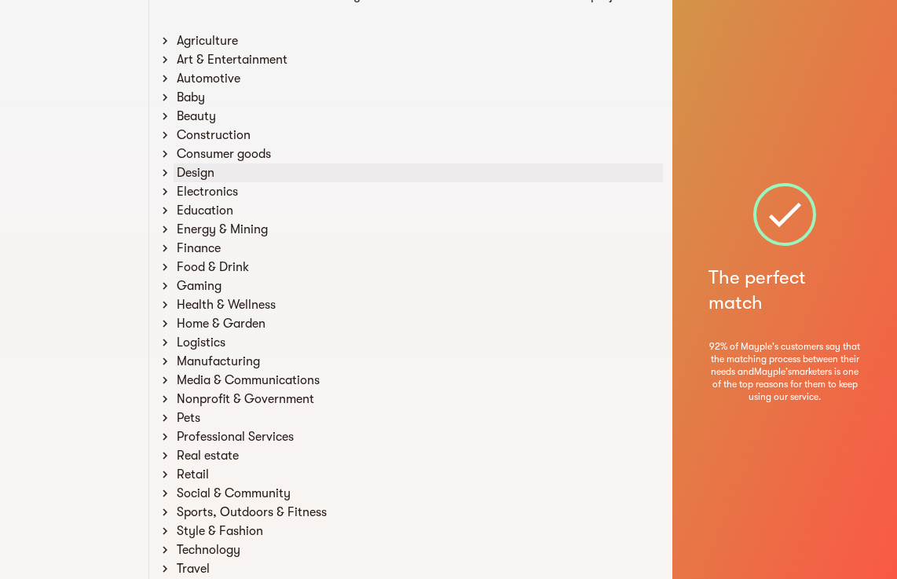
click at [241, 168] on div "Design" at bounding box center [418, 172] width 489 height 19
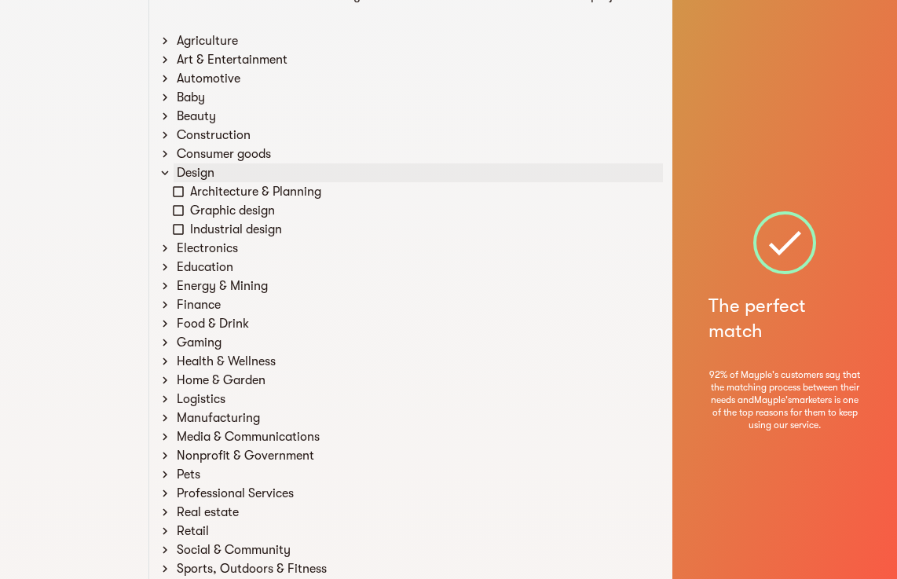
click at [241, 168] on div "Design" at bounding box center [418, 172] width 489 height 19
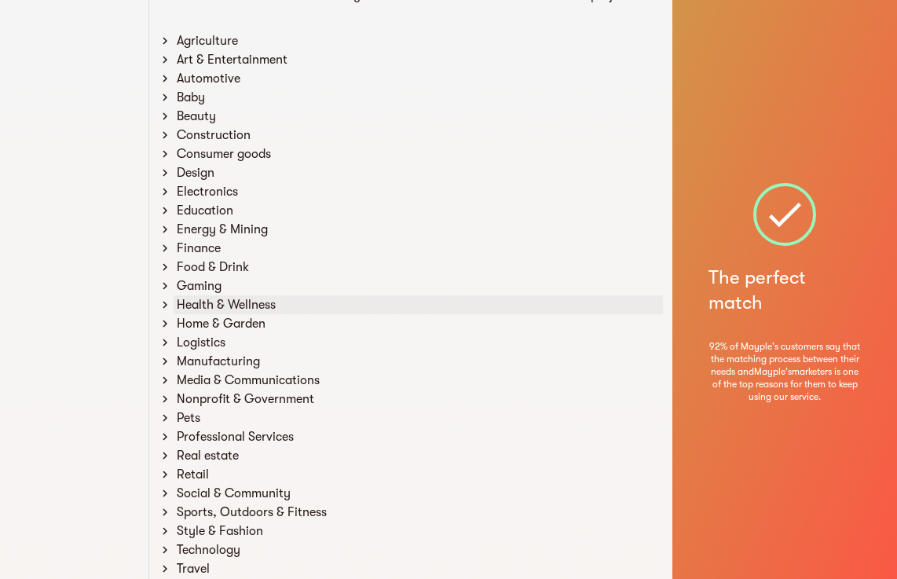
click at [257, 309] on div "Health & Wellness" at bounding box center [418, 304] width 489 height 19
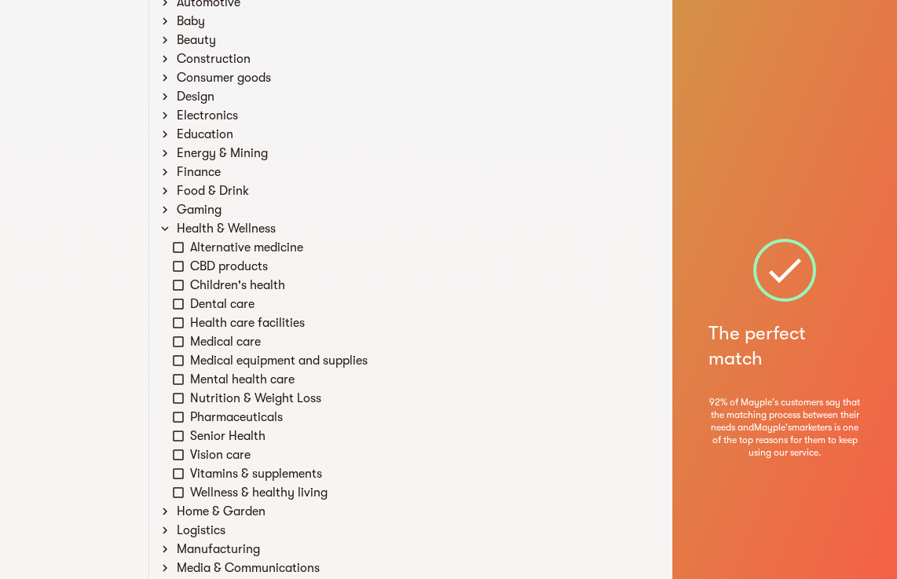
scroll to position [157, 0]
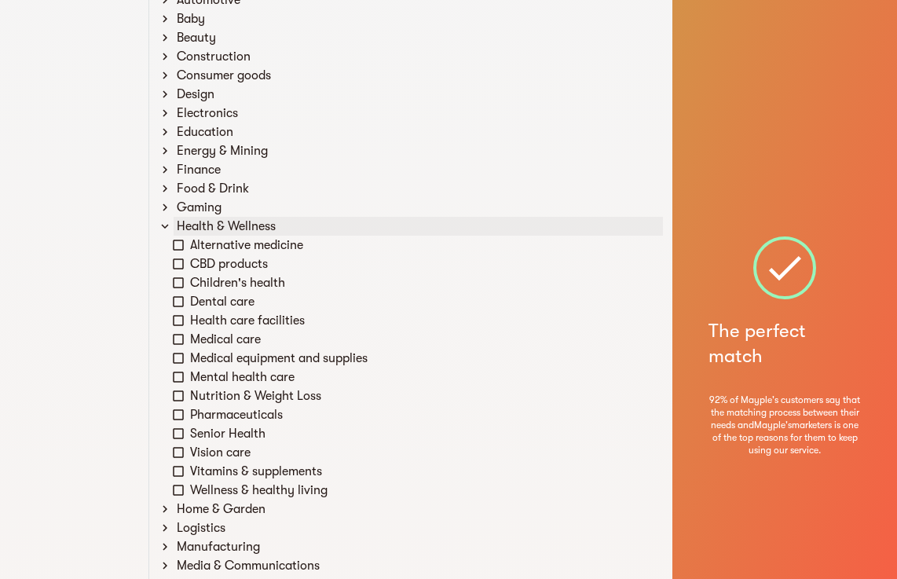
click at [168, 226] on icon at bounding box center [165, 226] width 14 height 14
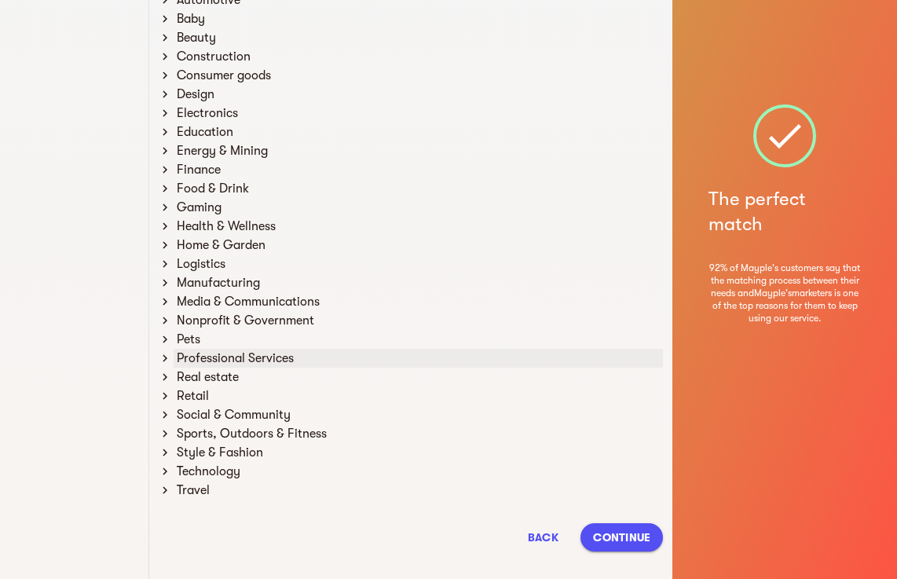
click at [221, 363] on div "Professional Services" at bounding box center [418, 358] width 489 height 19
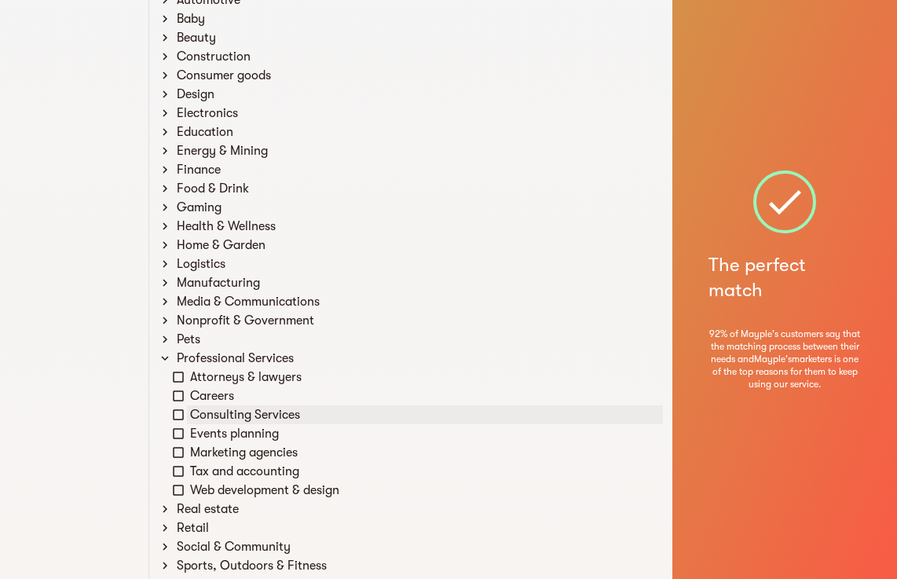
click at [179, 415] on icon at bounding box center [178, 415] width 14 height 14
click at [166, 355] on icon at bounding box center [165, 358] width 14 height 14
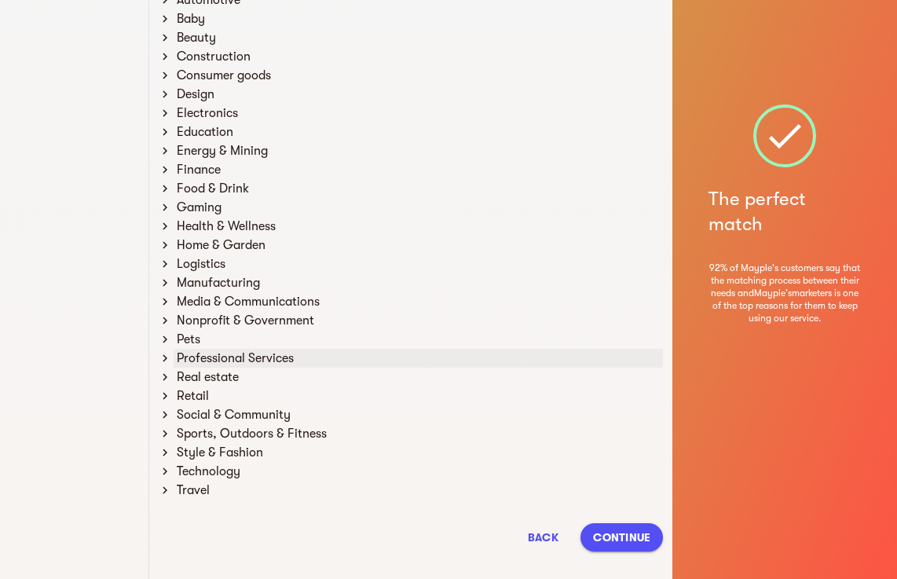
click at [191, 358] on div "Professional Services" at bounding box center [418, 358] width 489 height 19
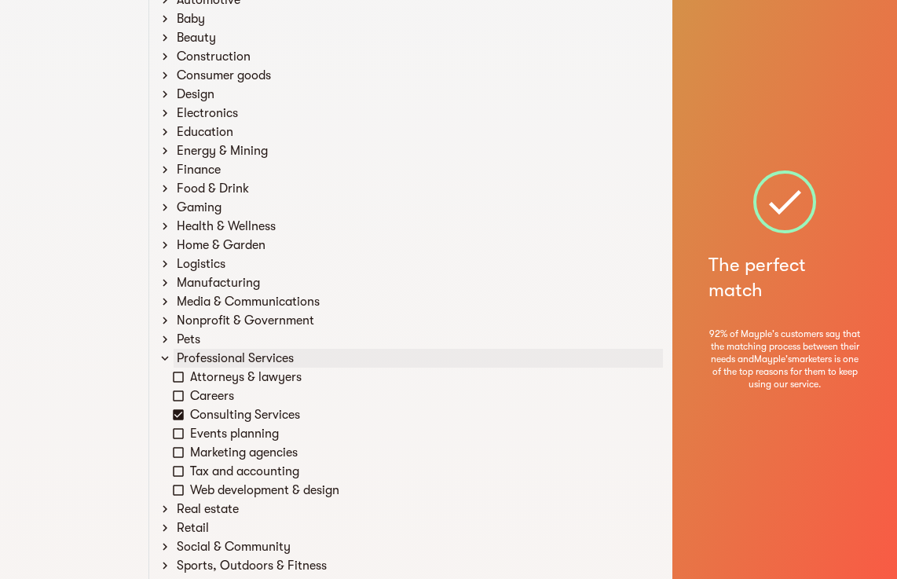
click at [191, 358] on div "Professional Services" at bounding box center [418, 358] width 489 height 19
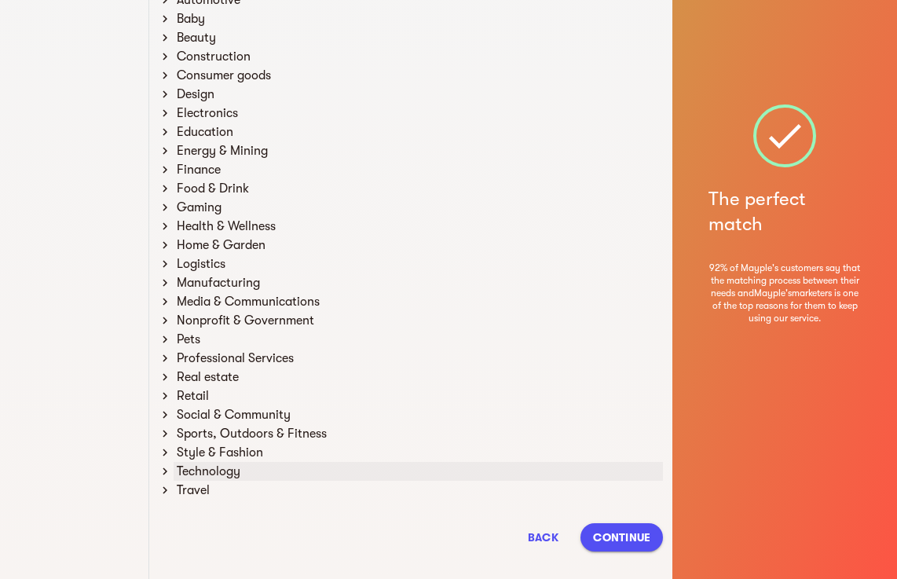
click at [221, 479] on div "Technology" at bounding box center [418, 471] width 489 height 19
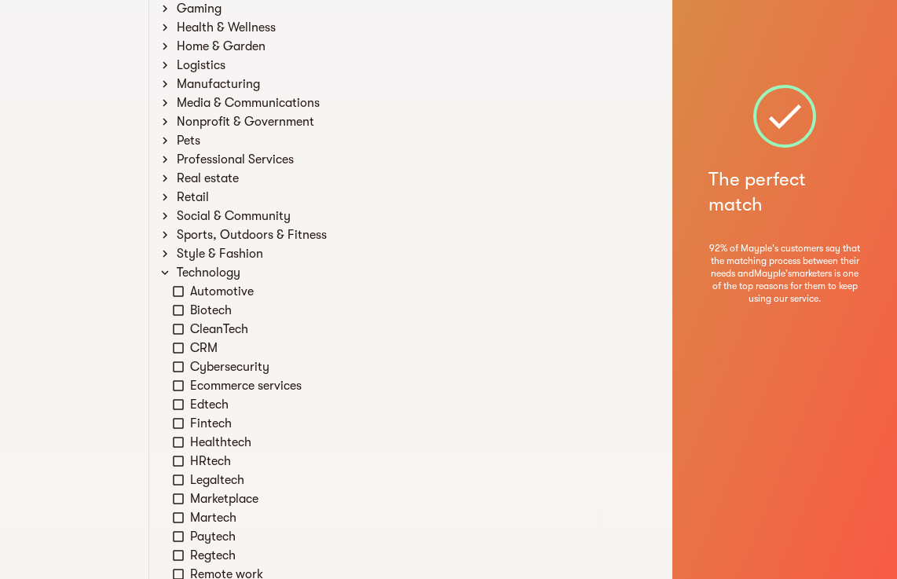
scroll to position [314, 0]
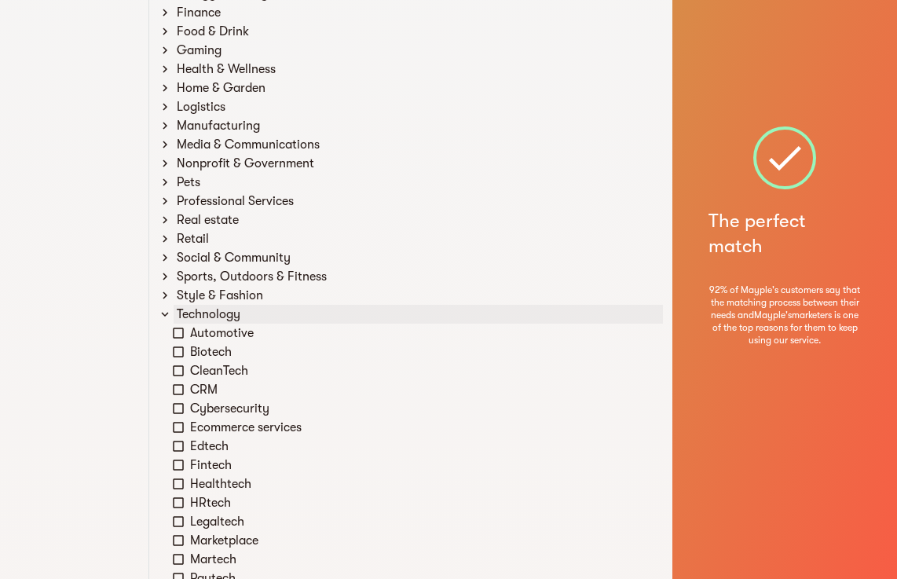
click at [185, 316] on div "Technology" at bounding box center [418, 314] width 489 height 19
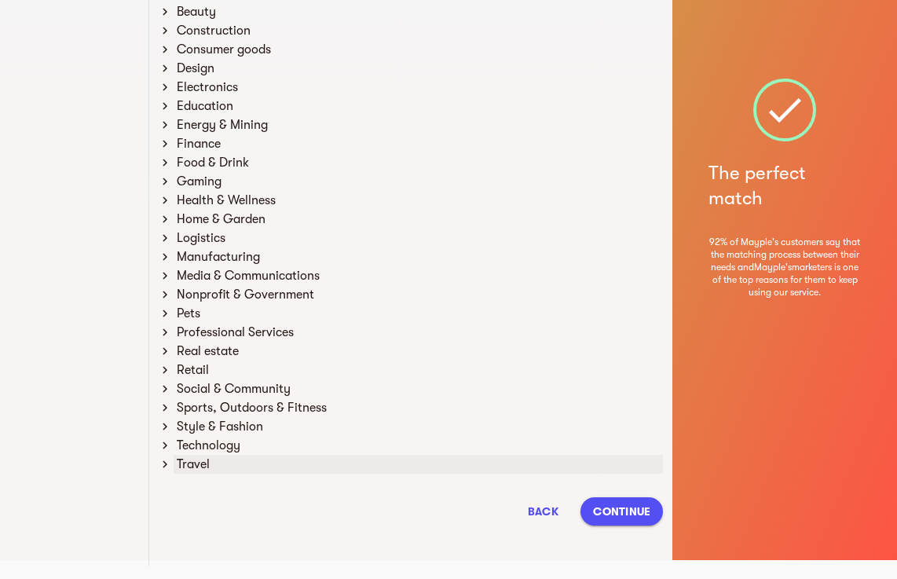
click at [201, 469] on div "Travel" at bounding box center [418, 464] width 489 height 19
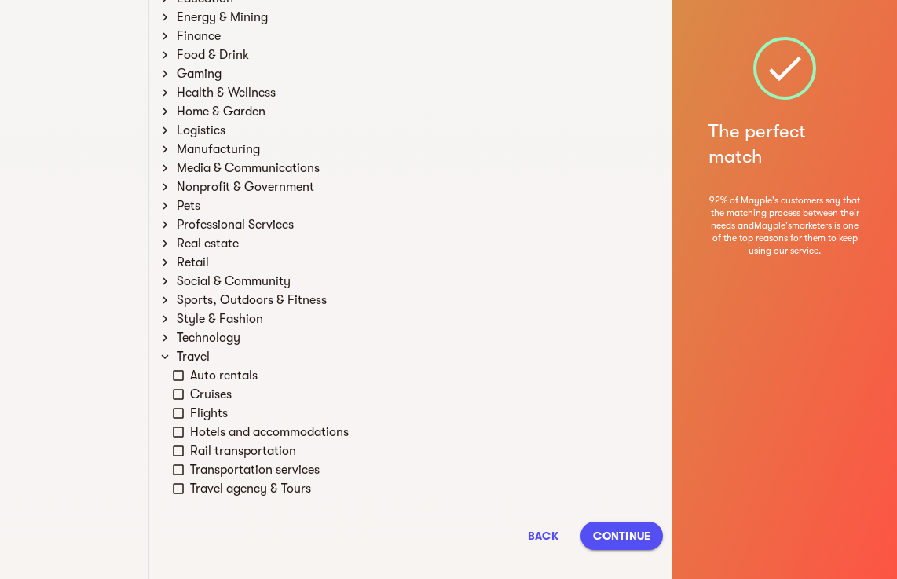
scroll to position [315, 0]
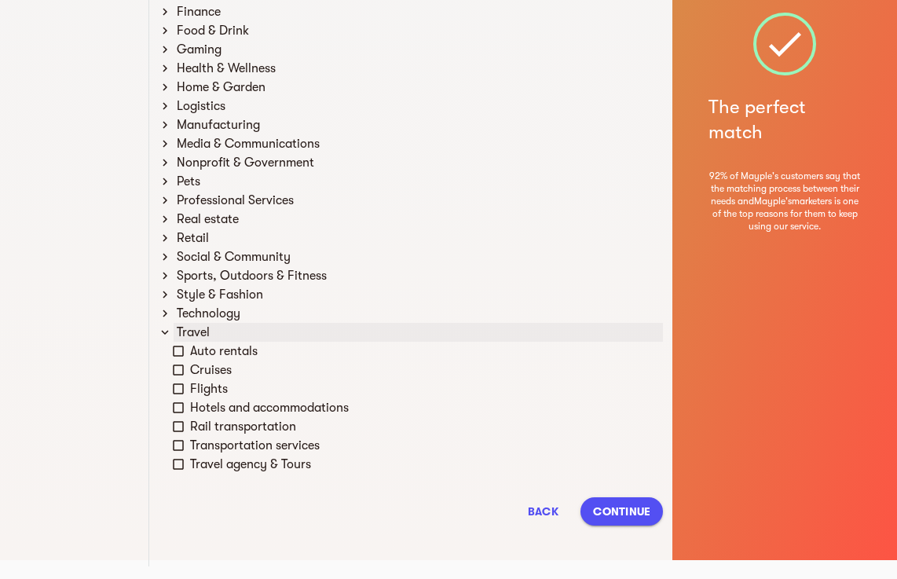
click at [206, 334] on div "Travel" at bounding box center [418, 332] width 489 height 19
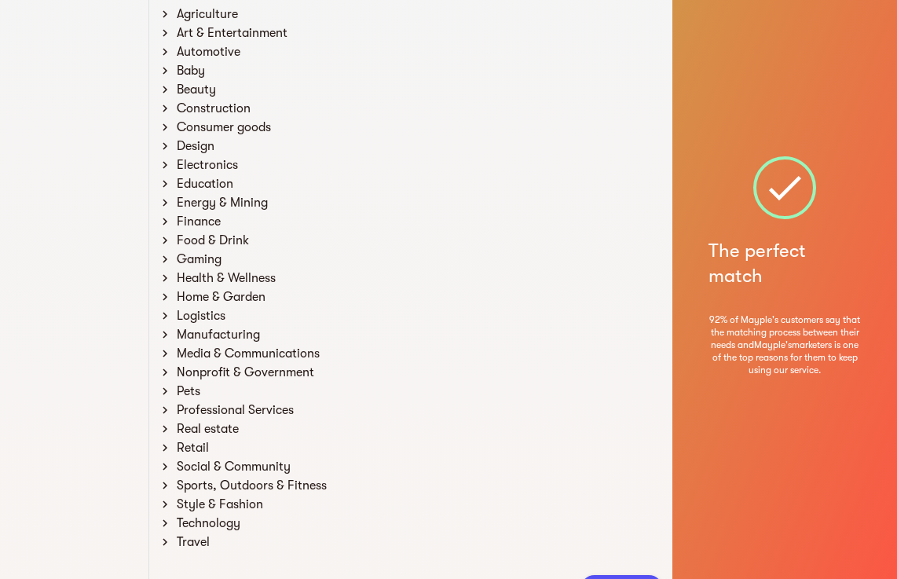
scroll to position [104, 0]
click at [226, 279] on div "Health & Wellness" at bounding box center [418, 278] width 489 height 19
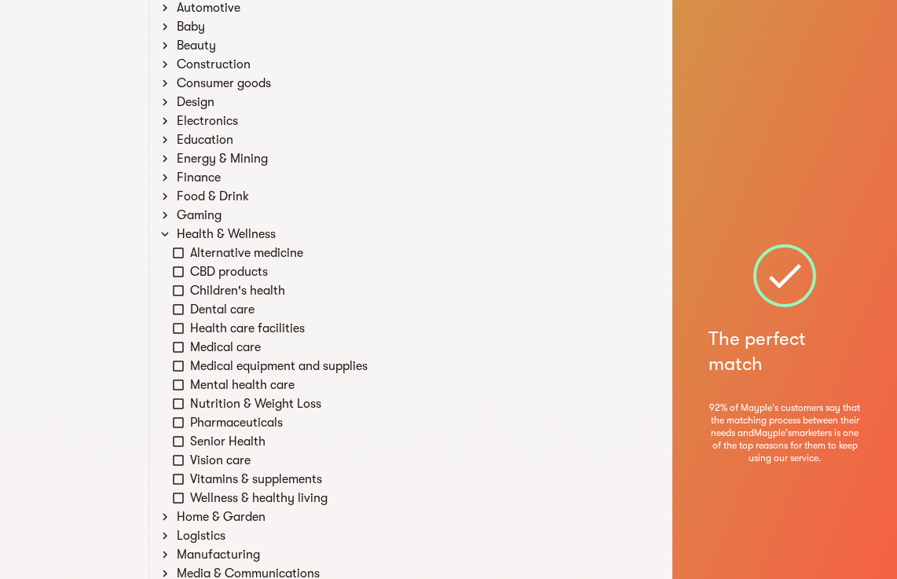
scroll to position [183, 0]
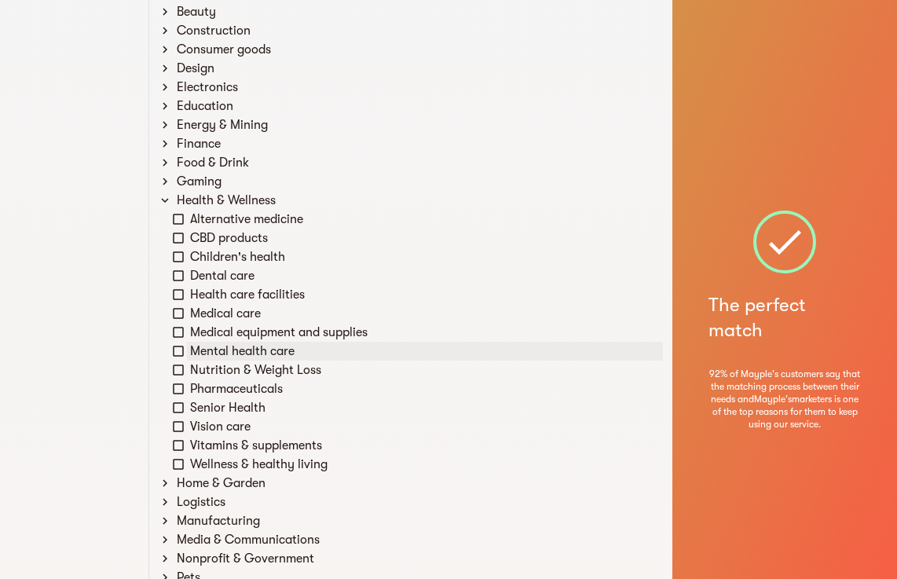
click at [174, 350] on icon at bounding box center [178, 351] width 14 height 14
click at [176, 369] on icon at bounding box center [178, 370] width 14 height 14
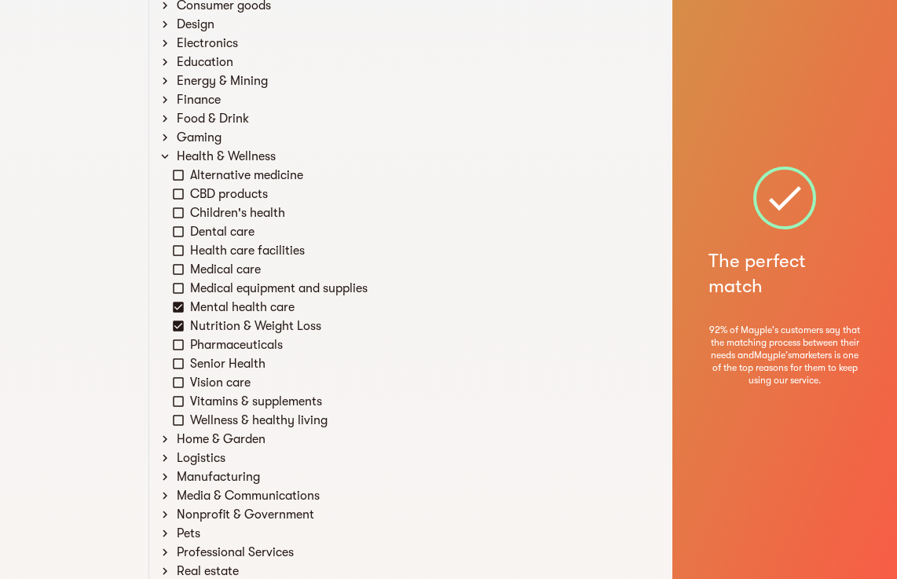
scroll to position [261, 0]
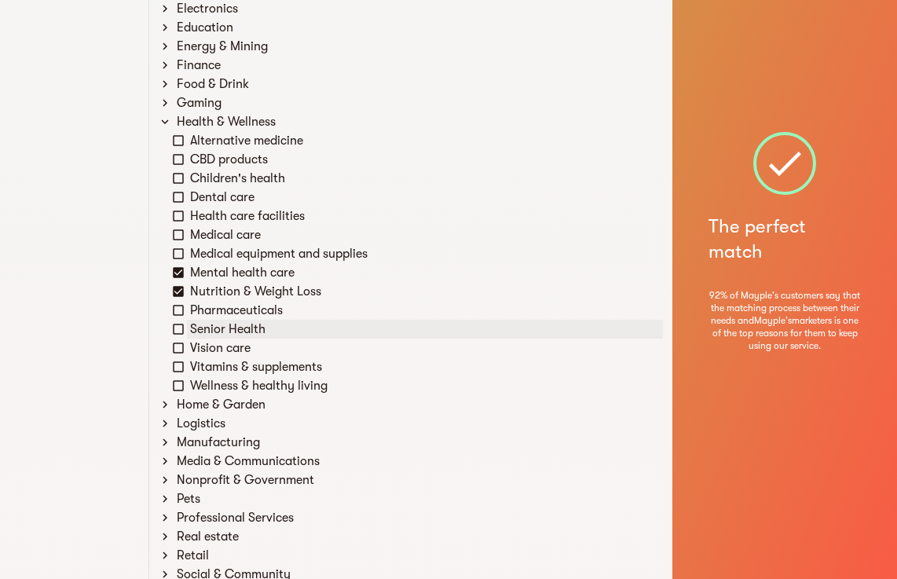
click at [183, 323] on icon at bounding box center [178, 329] width 14 height 14
click at [182, 368] on icon at bounding box center [178, 367] width 14 height 14
click at [179, 389] on icon at bounding box center [178, 385] width 14 height 14
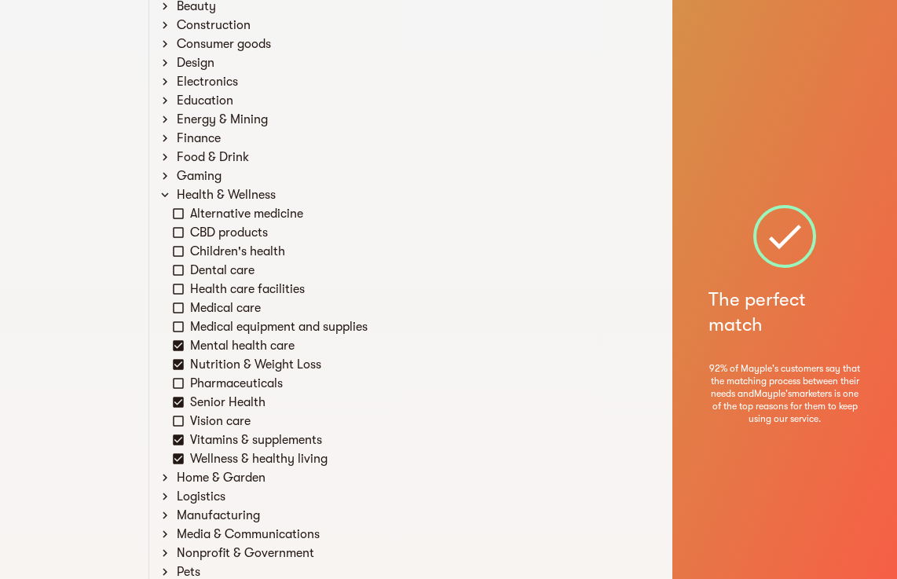
scroll to position [183, 0]
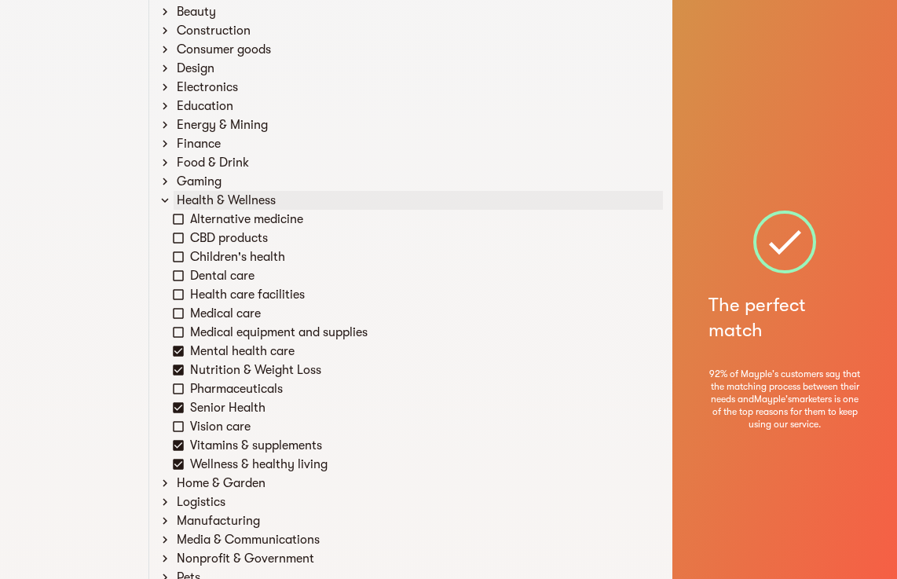
click at [168, 199] on icon at bounding box center [165, 200] width 14 height 14
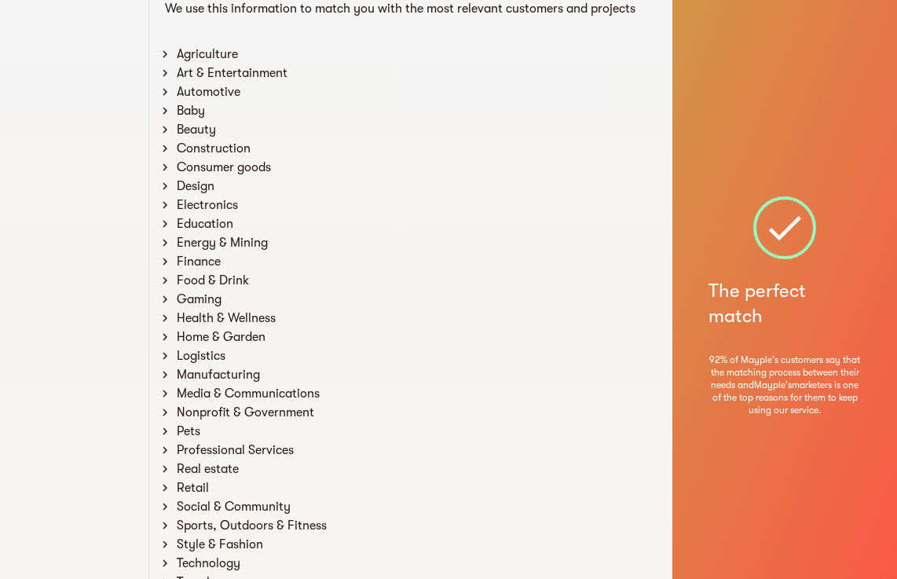
scroll to position [26, 0]
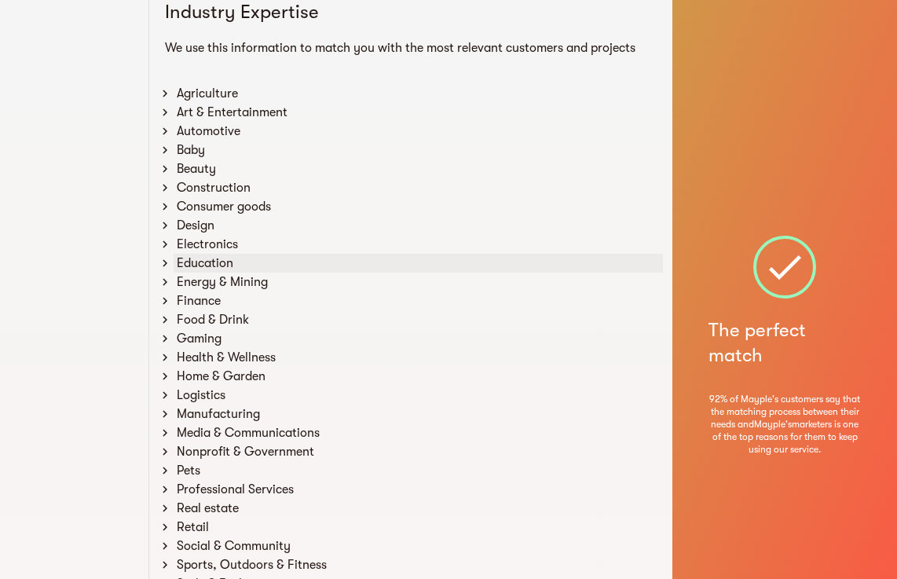
click at [199, 261] on div "Education" at bounding box center [418, 263] width 489 height 19
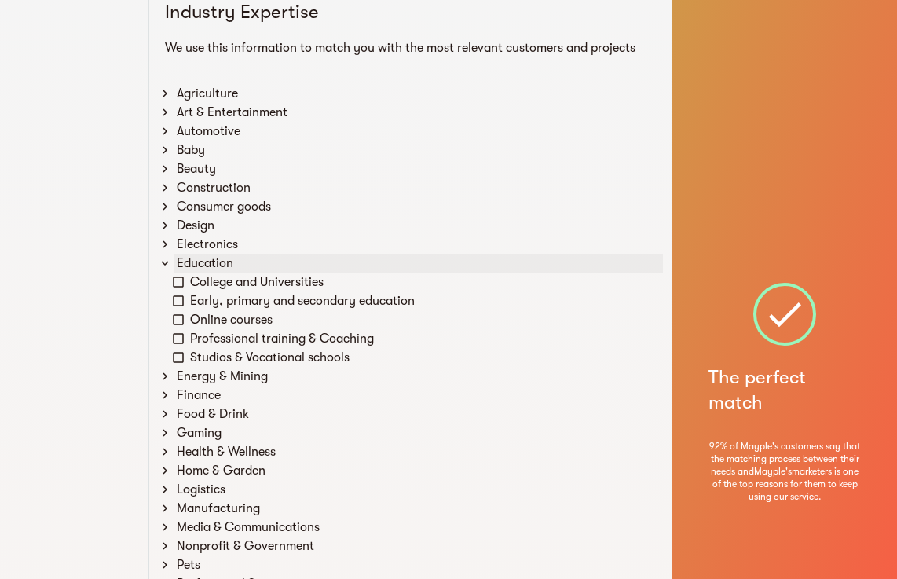
click at [199, 261] on div "Education" at bounding box center [418, 263] width 489 height 19
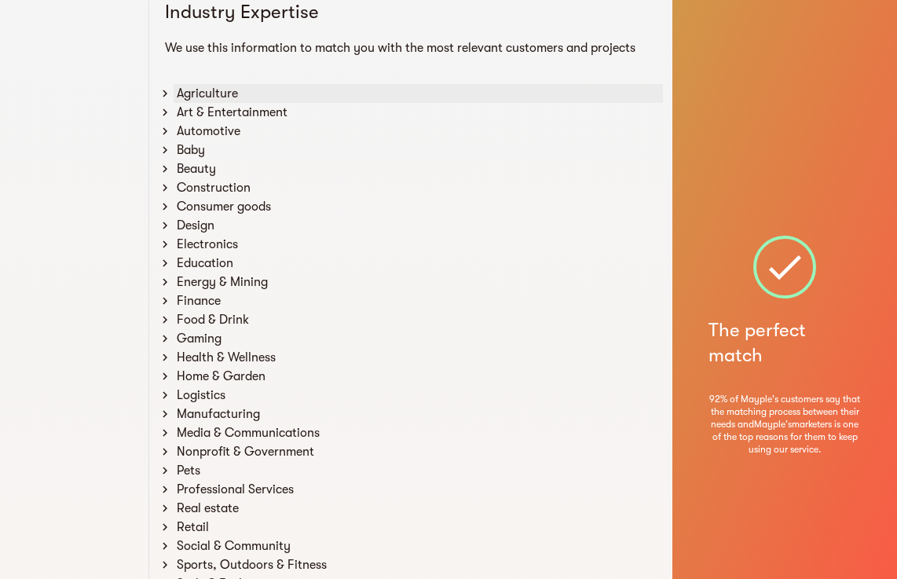
click at [203, 97] on div "Agriculture" at bounding box center [418, 93] width 489 height 19
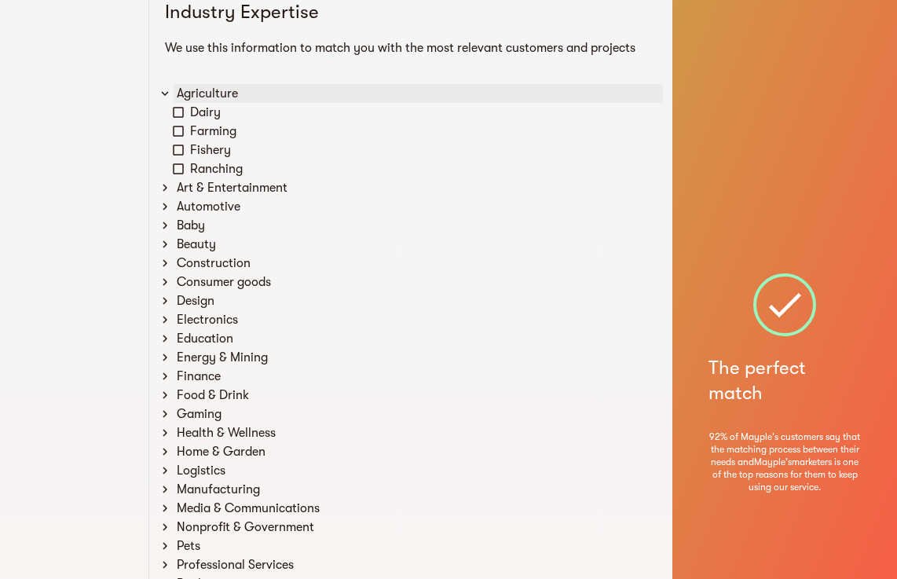
click at [203, 97] on div "Agriculture" at bounding box center [418, 93] width 489 height 19
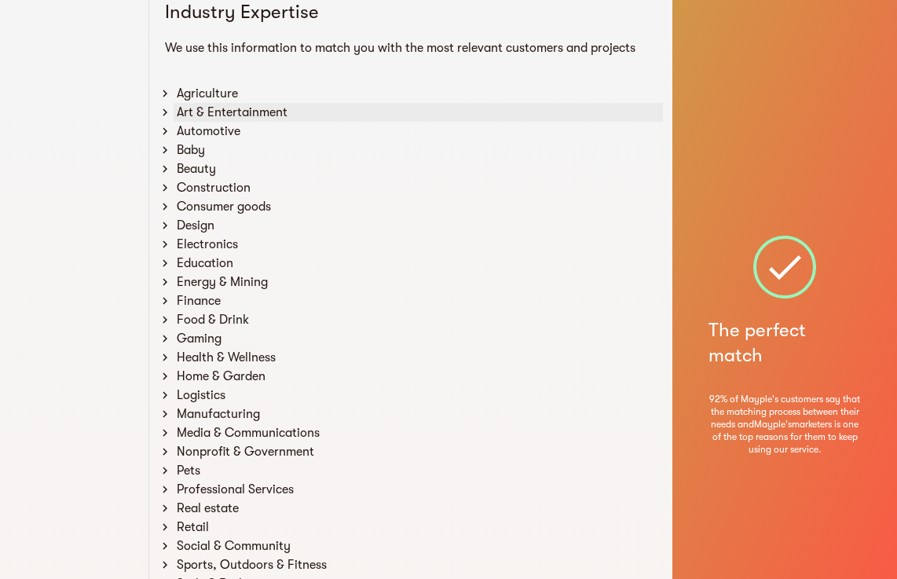
click at [203, 111] on div "Art & Entertainment" at bounding box center [418, 112] width 489 height 19
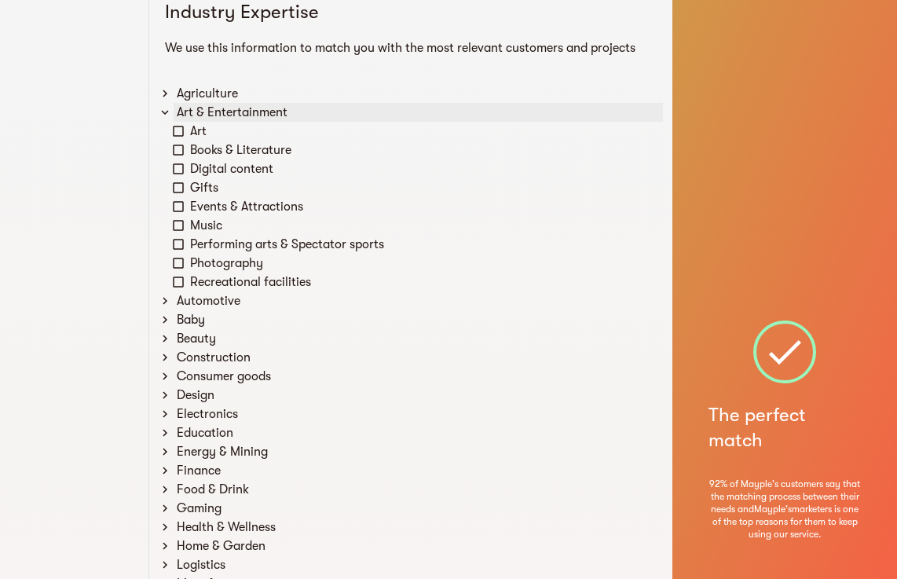
click at [203, 111] on div "Art & Entertainment" at bounding box center [418, 112] width 489 height 19
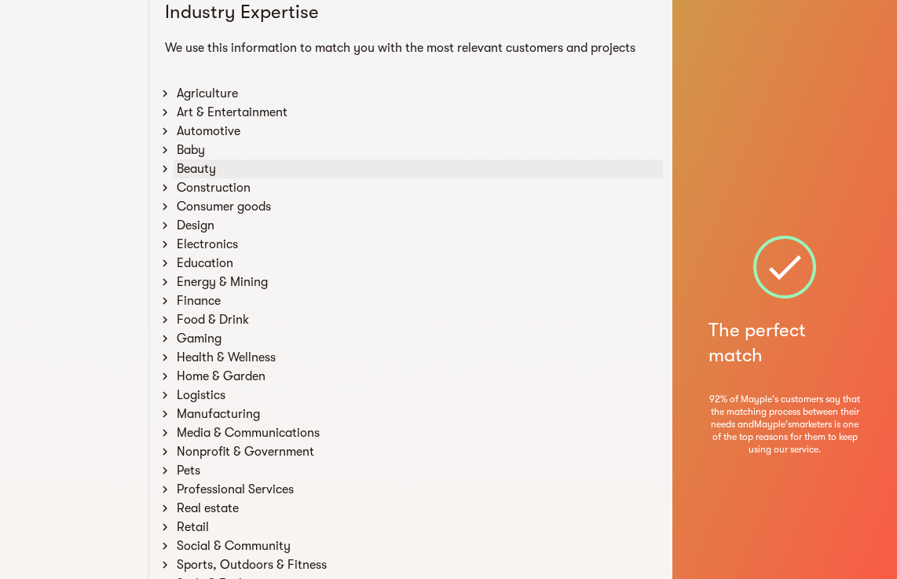
click at [207, 165] on div "Beauty" at bounding box center [418, 168] width 489 height 19
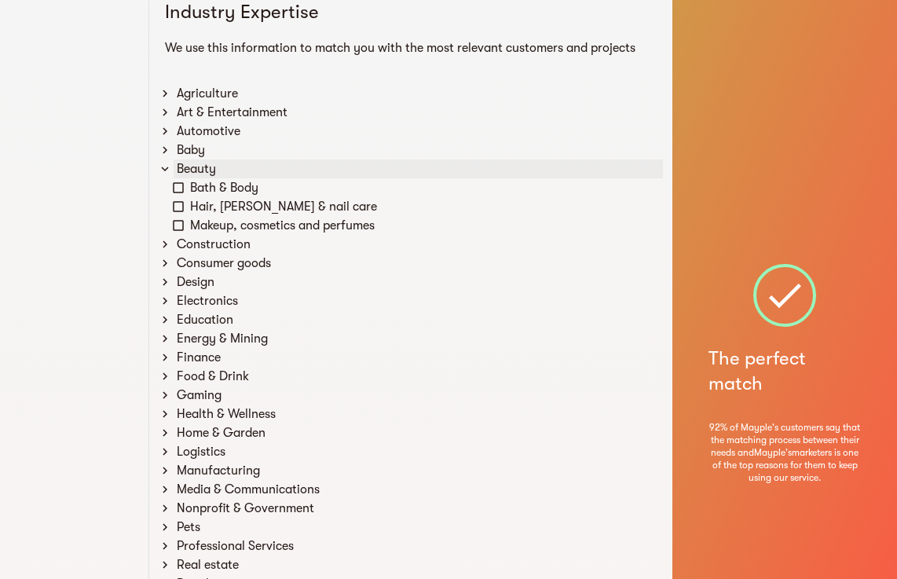
click at [207, 165] on div "Beauty" at bounding box center [418, 168] width 489 height 19
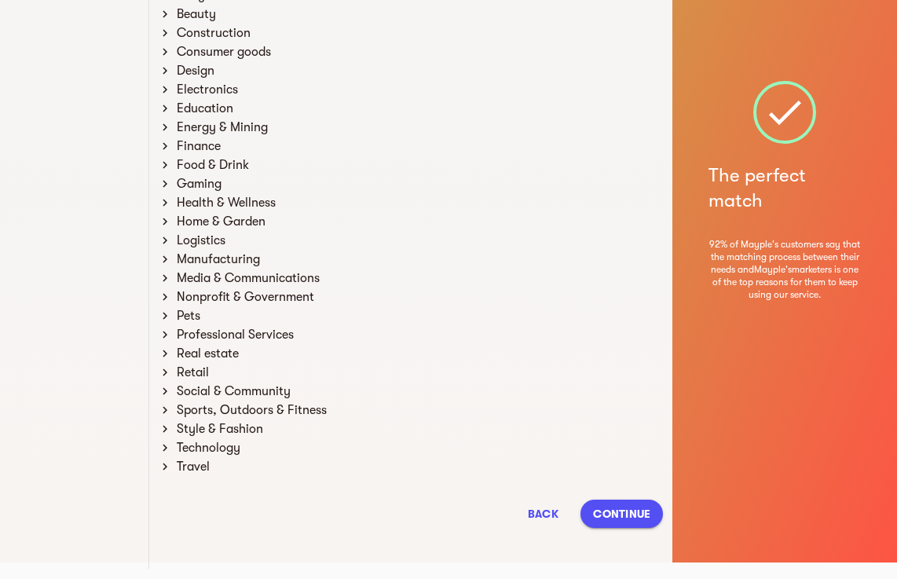
scroll to position [183, 0]
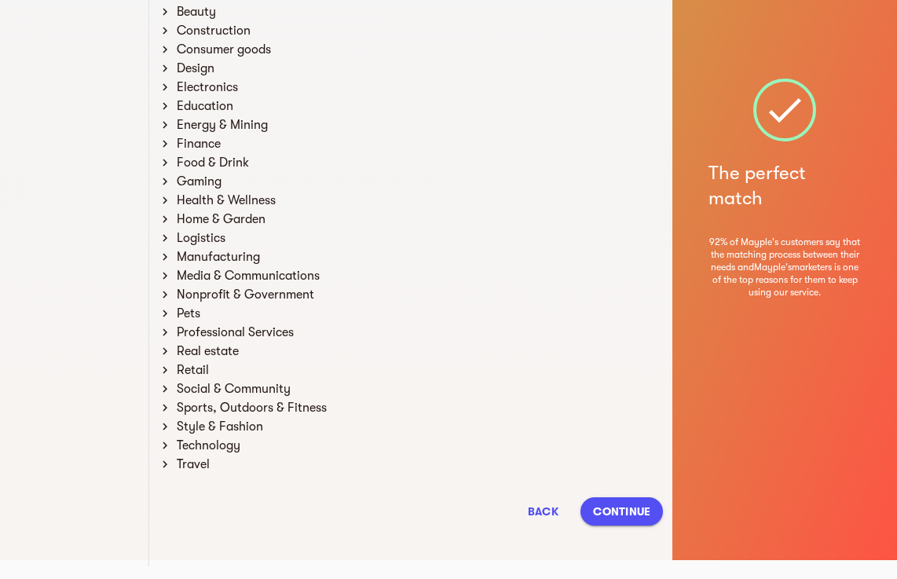
click at [627, 518] on span "Continue" at bounding box center [621, 511] width 57 height 19
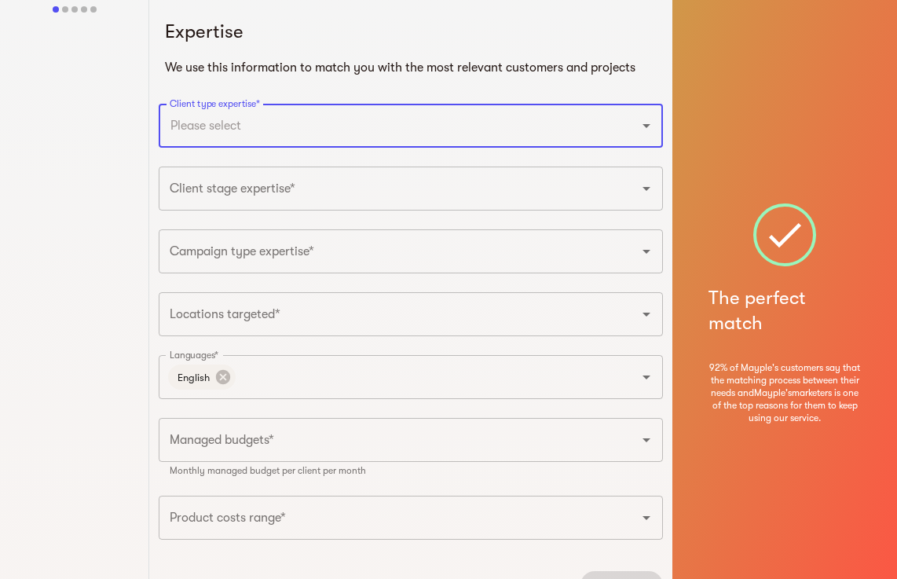
scroll to position [0, 0]
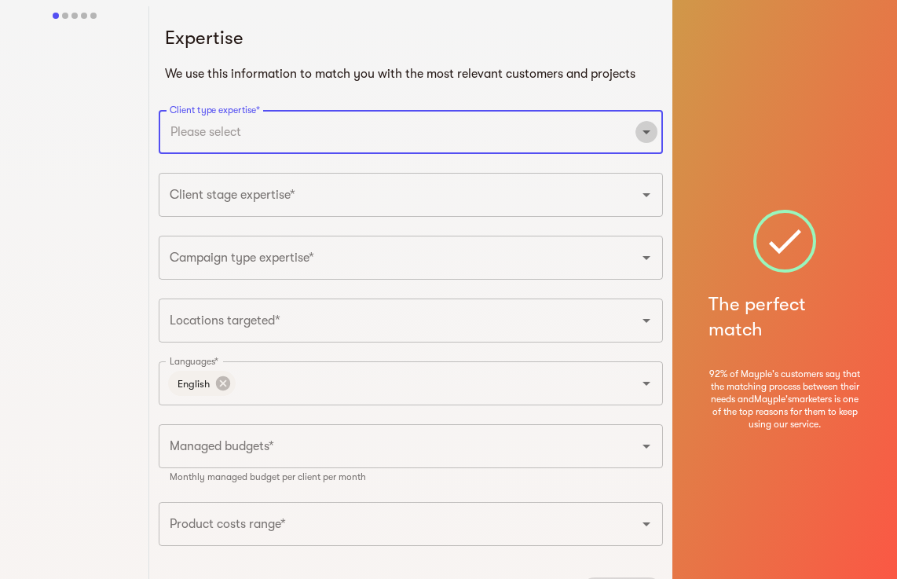
click at [642, 133] on icon "Open" at bounding box center [646, 131] width 19 height 19
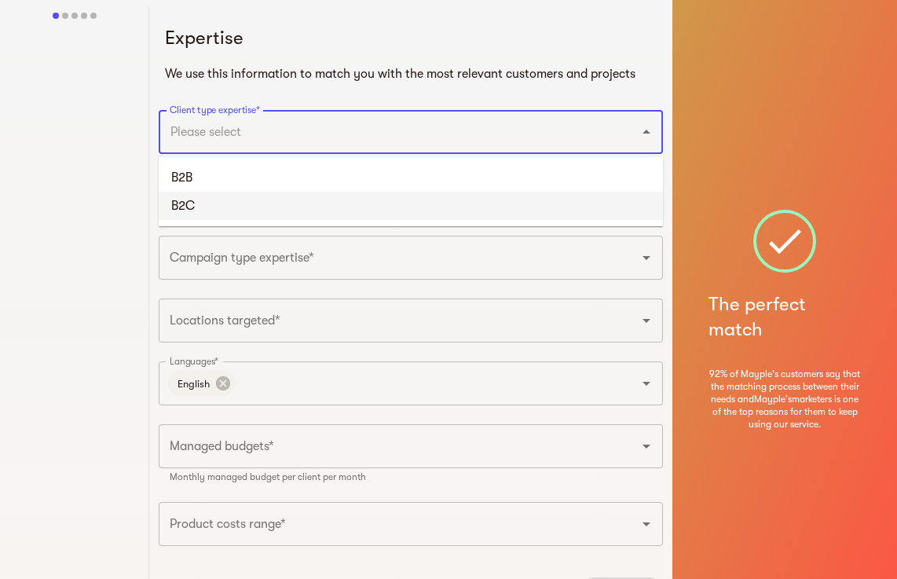
click at [231, 206] on li "B2C" at bounding box center [411, 206] width 504 height 28
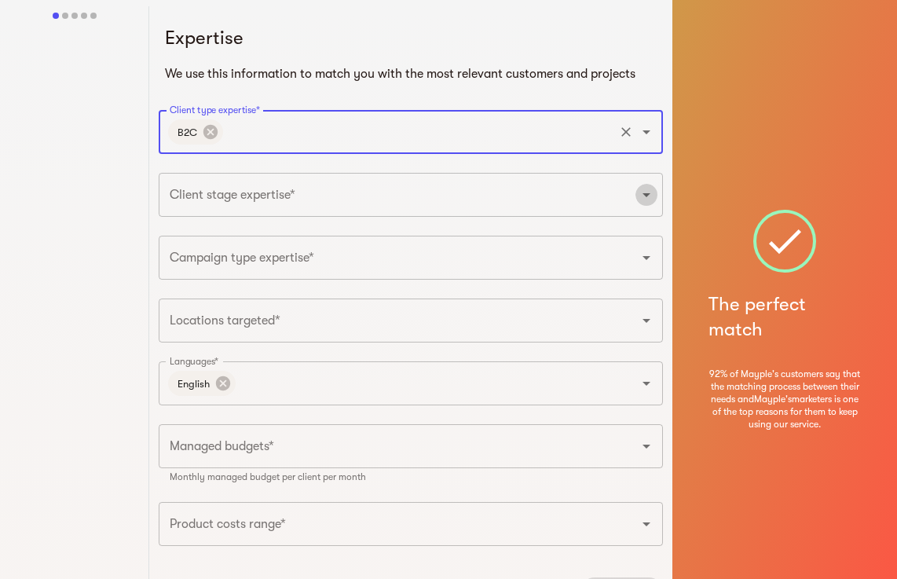
click at [648, 198] on icon "Open" at bounding box center [646, 194] width 19 height 19
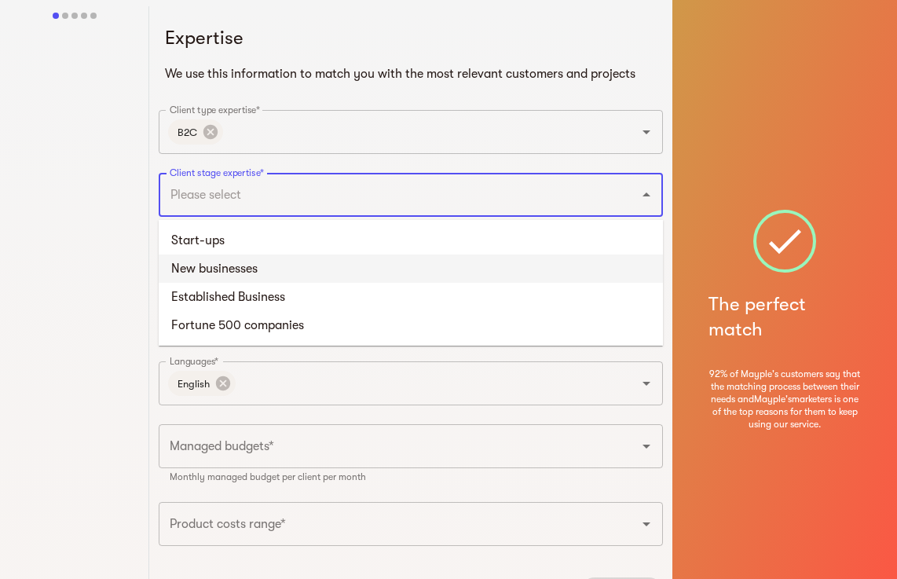
click at [294, 276] on li "New businesses" at bounding box center [411, 268] width 504 height 28
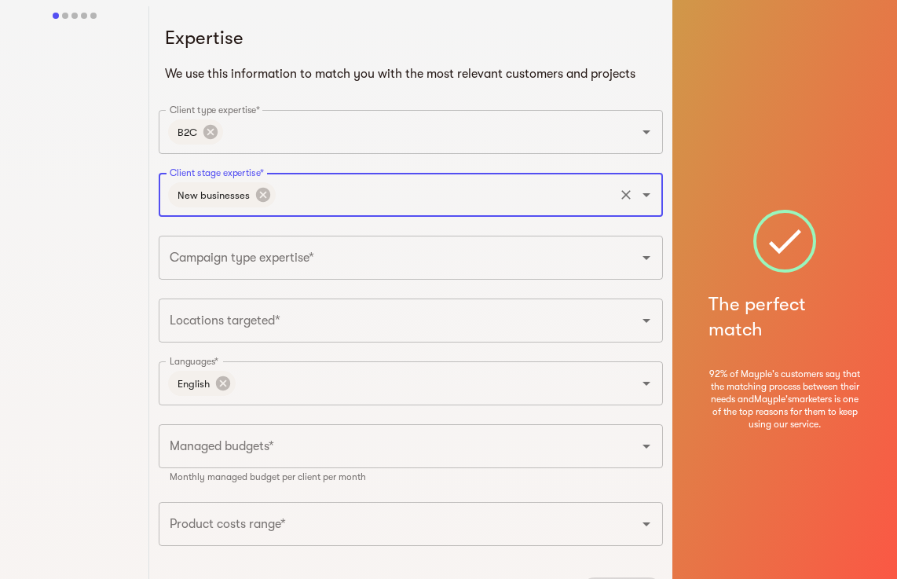
click at [645, 260] on icon "Open" at bounding box center [646, 257] width 19 height 19
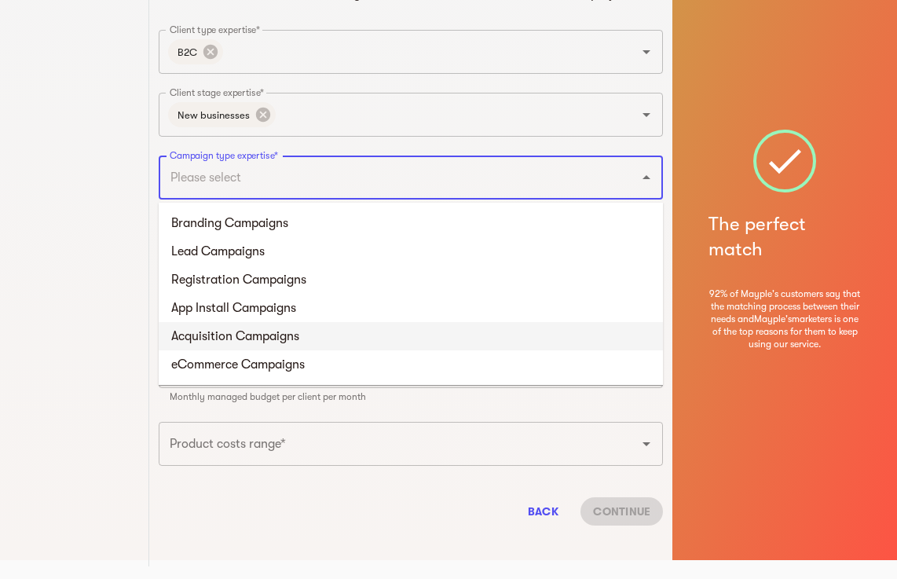
scroll to position [2, 0]
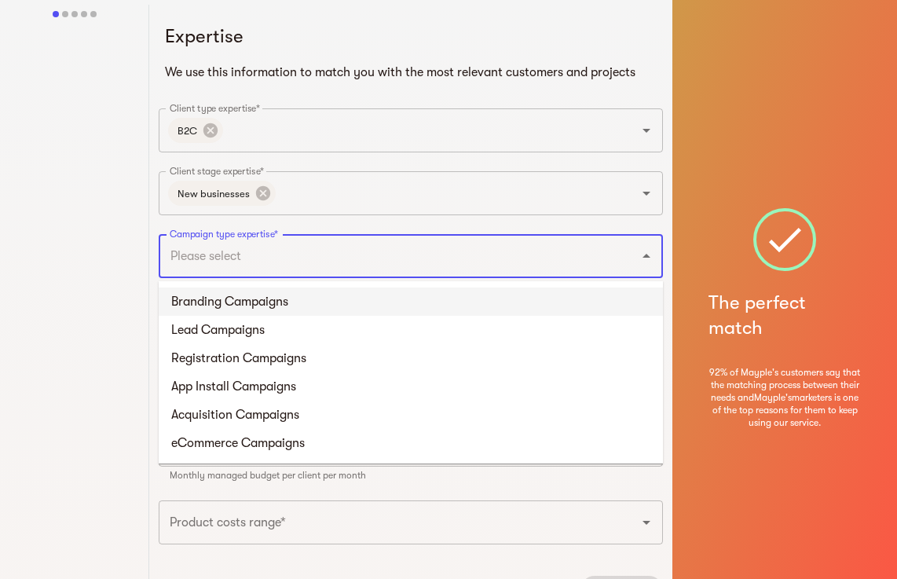
click at [314, 306] on li "Branding Campaigns" at bounding box center [411, 301] width 504 height 28
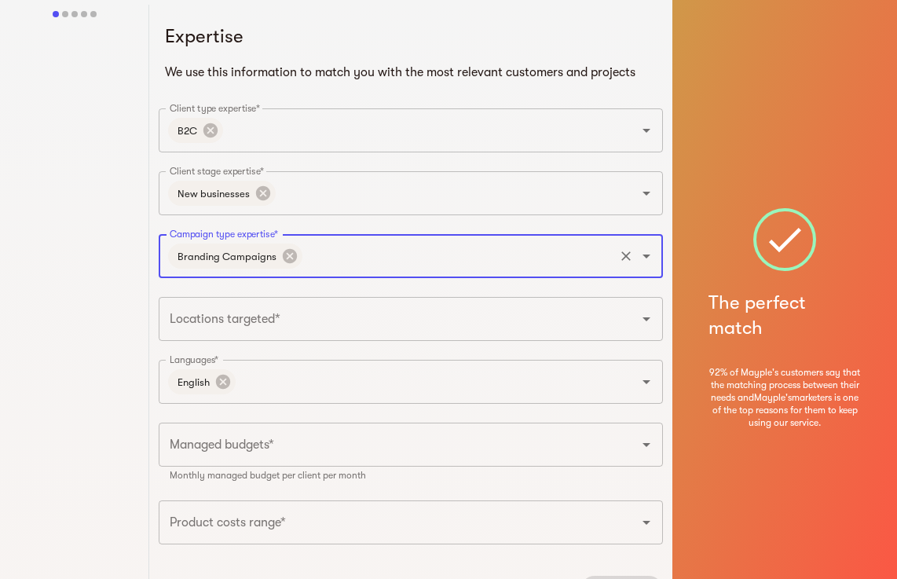
click at [292, 320] on input "Locations targeted*" at bounding box center [389, 319] width 446 height 30
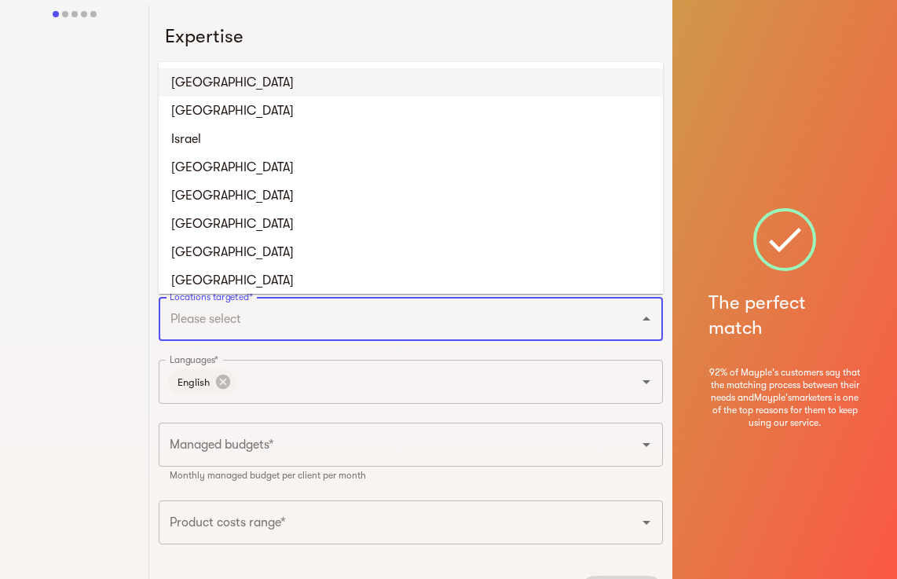
click at [230, 84] on li "United States" at bounding box center [411, 82] width 504 height 28
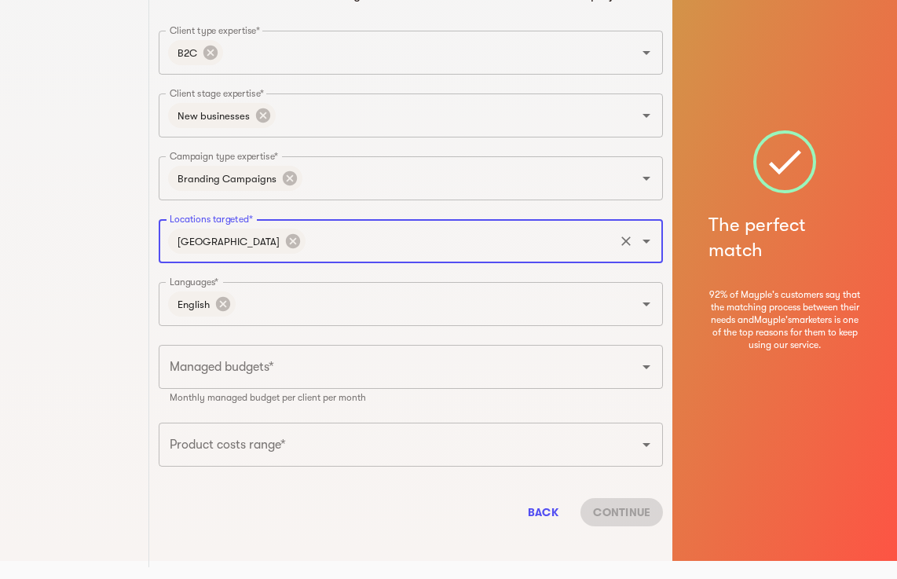
scroll to position [80, 0]
click at [649, 368] on icon "Open" at bounding box center [646, 365] width 19 height 19
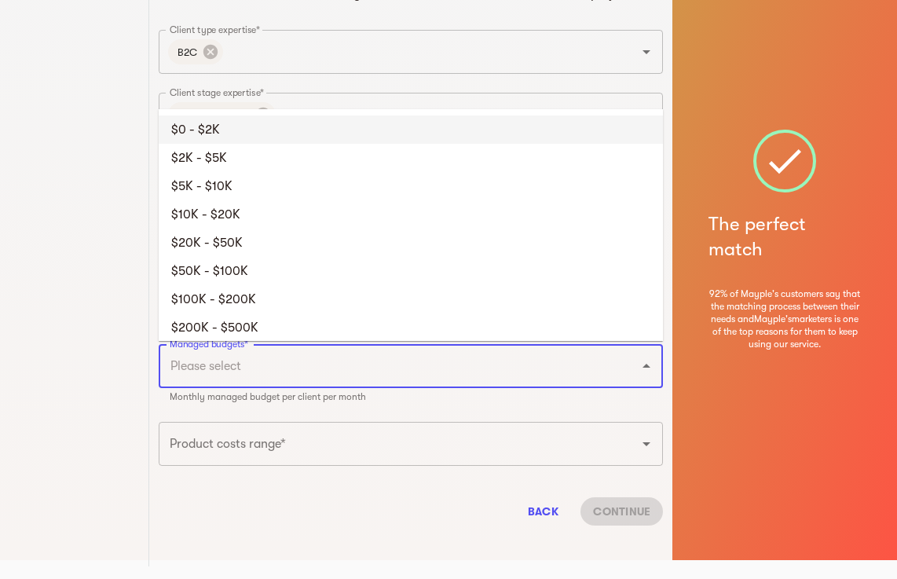
click at [214, 132] on li "$0 - $2K" at bounding box center [411, 129] width 504 height 28
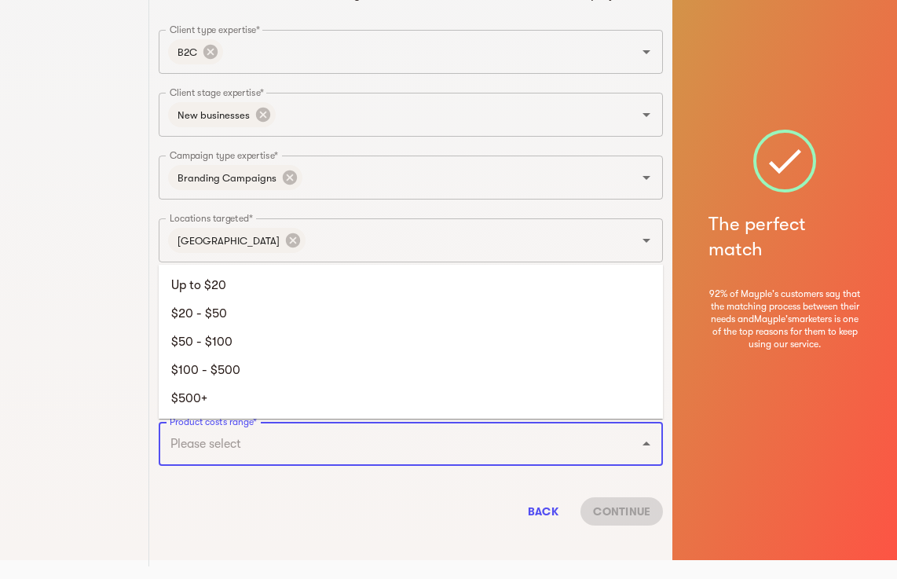
click at [309, 448] on input "Product costs range*" at bounding box center [389, 444] width 446 height 30
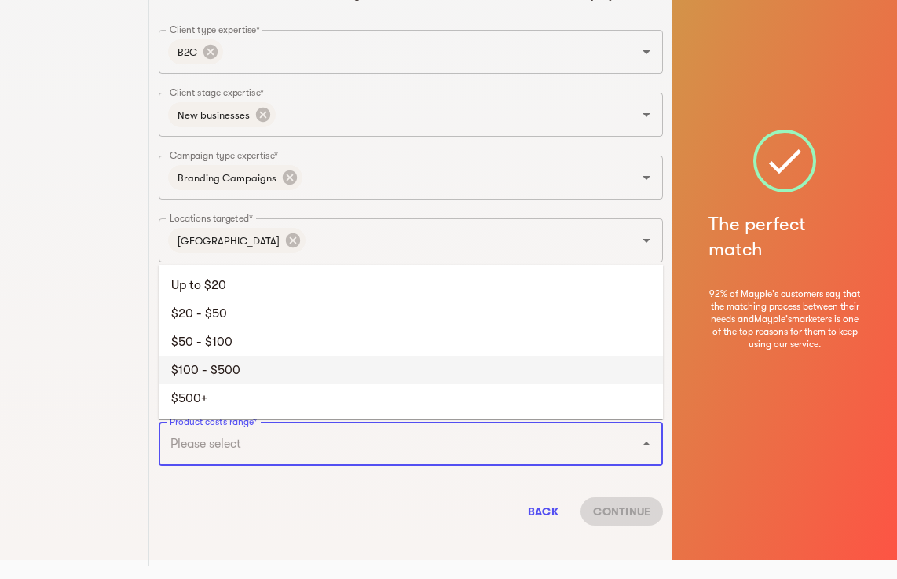
click at [210, 371] on li "$100 - $500" at bounding box center [411, 370] width 504 height 28
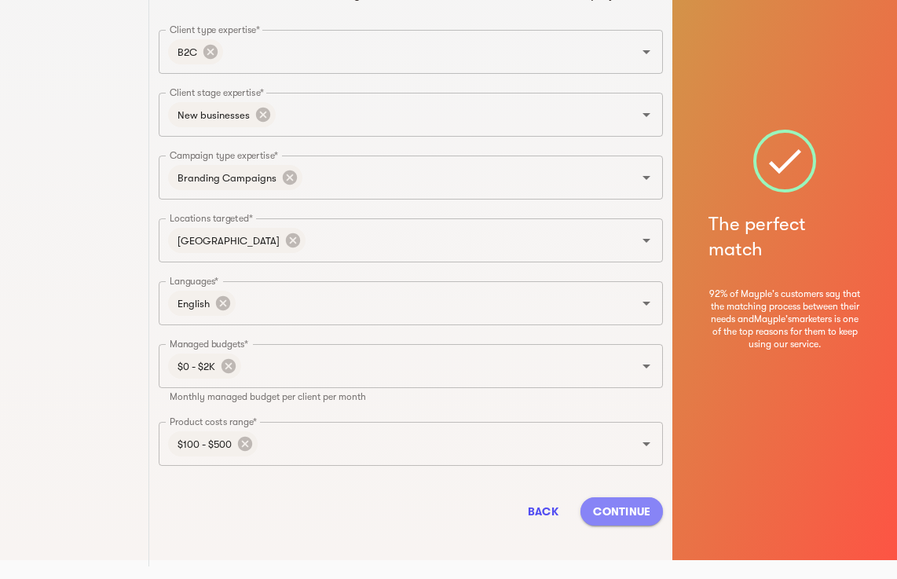
click at [628, 509] on span "Continue" at bounding box center [621, 511] width 57 height 19
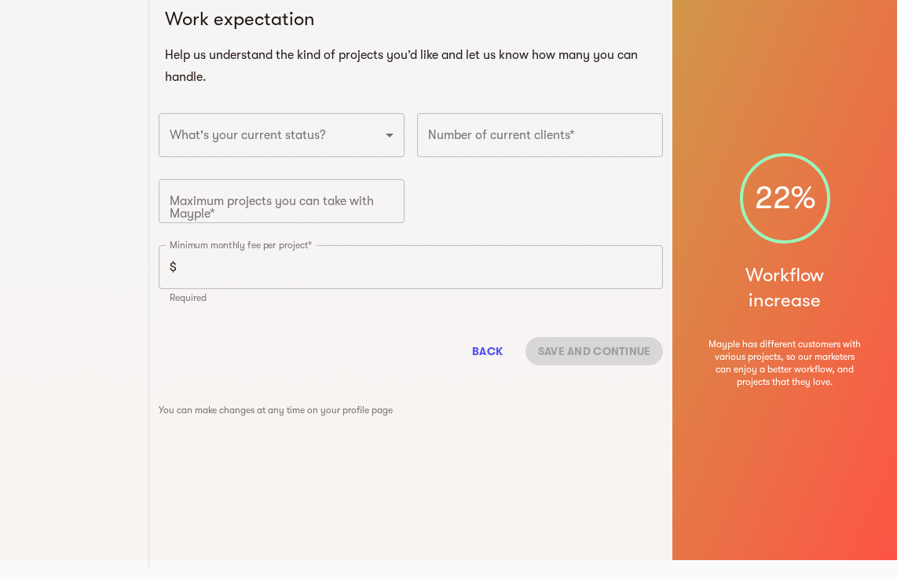
scroll to position [0, 0]
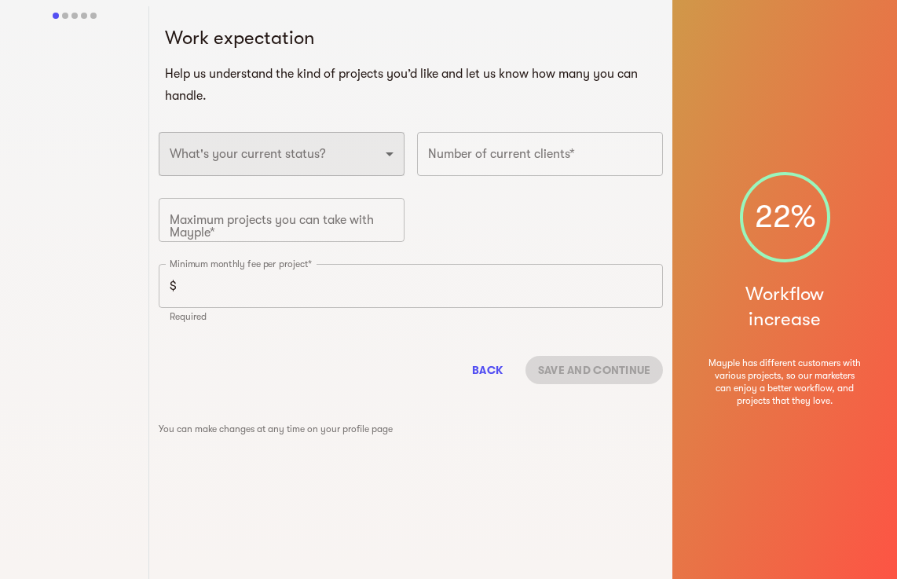
click at [397, 155] on select "Full-time freelancer Full-time job New-freelancing Part-time-freelance Searchin…" at bounding box center [282, 154] width 246 height 44
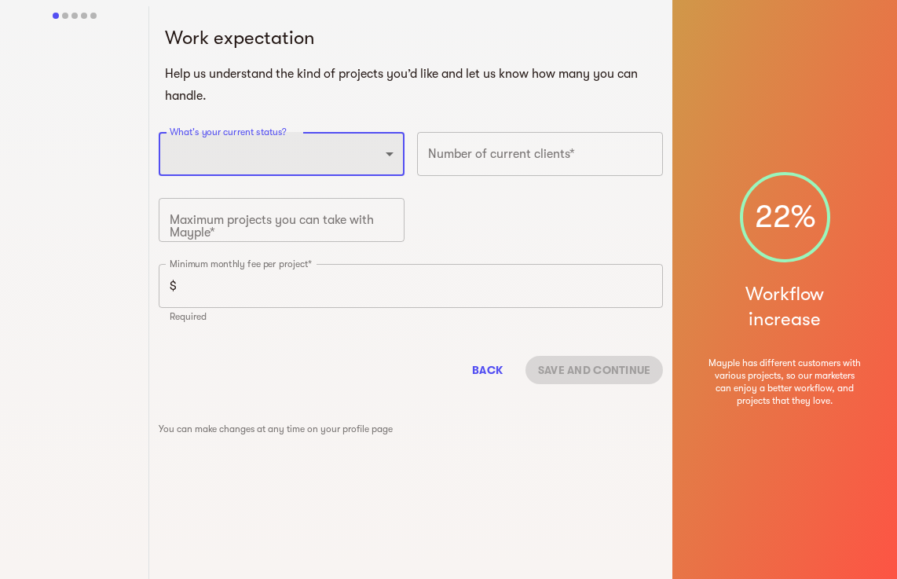
select select "FULLTIME_FREELANCER"
click at [159, 132] on select "Full-time freelancer Full-time job New-freelancing Part-time-freelance Searchin…" at bounding box center [282, 154] width 246 height 44
click at [492, 148] on input "number" at bounding box center [540, 154] width 246 height 44
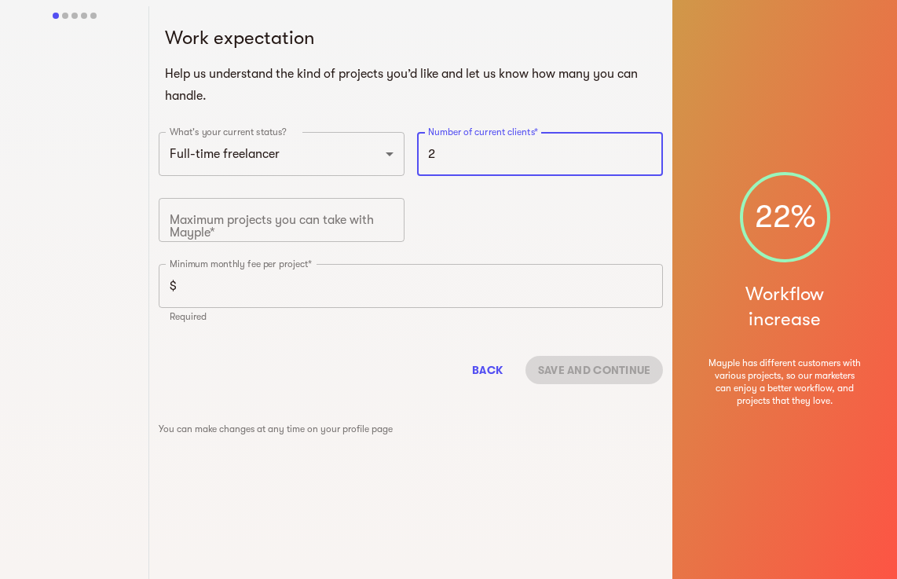
type input "2"
click at [298, 217] on input "number" at bounding box center [282, 220] width 246 height 44
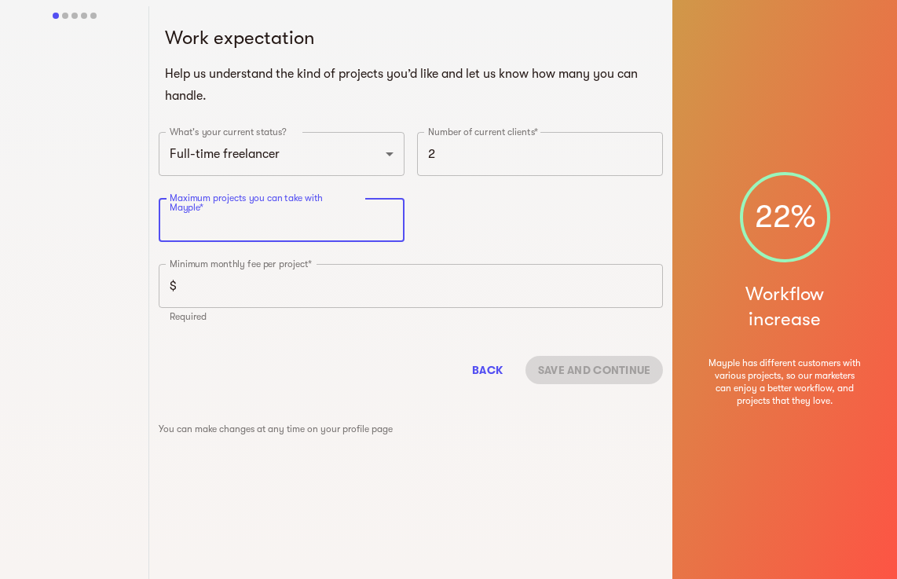
click at [298, 217] on input "number" at bounding box center [282, 220] width 246 height 44
type input "2"
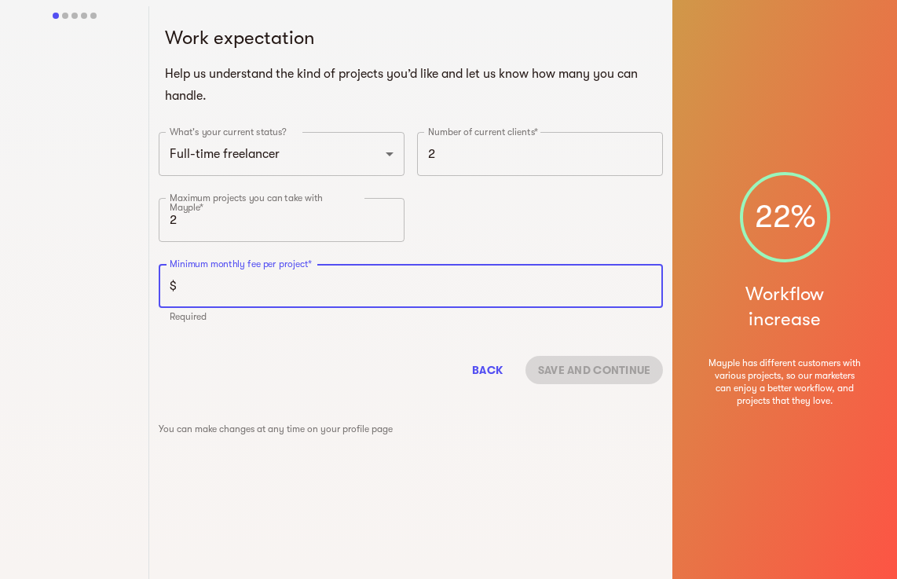
click at [226, 291] on input "number" at bounding box center [423, 286] width 480 height 44
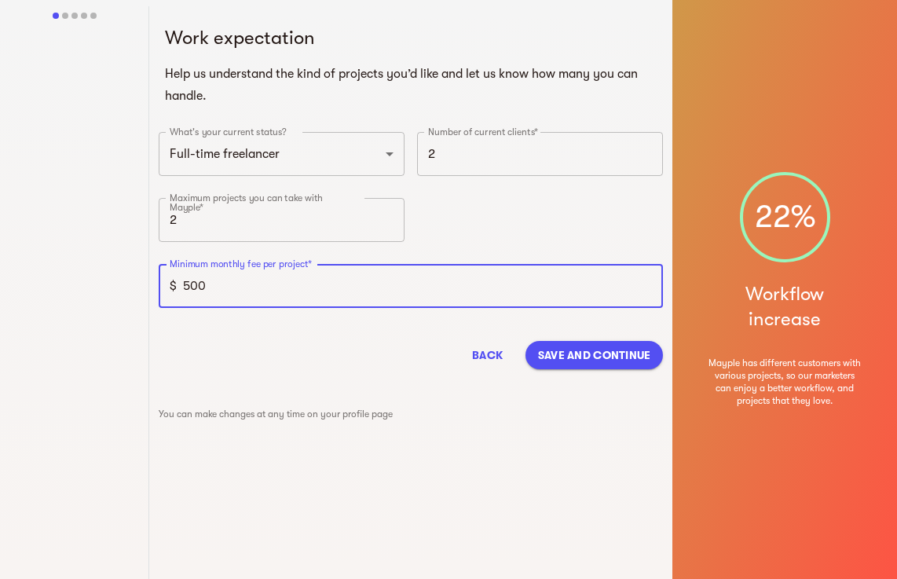
type input "500"
click at [578, 356] on span "Save and continue" at bounding box center [594, 354] width 113 height 19
